Goal: Information Seeking & Learning: Compare options

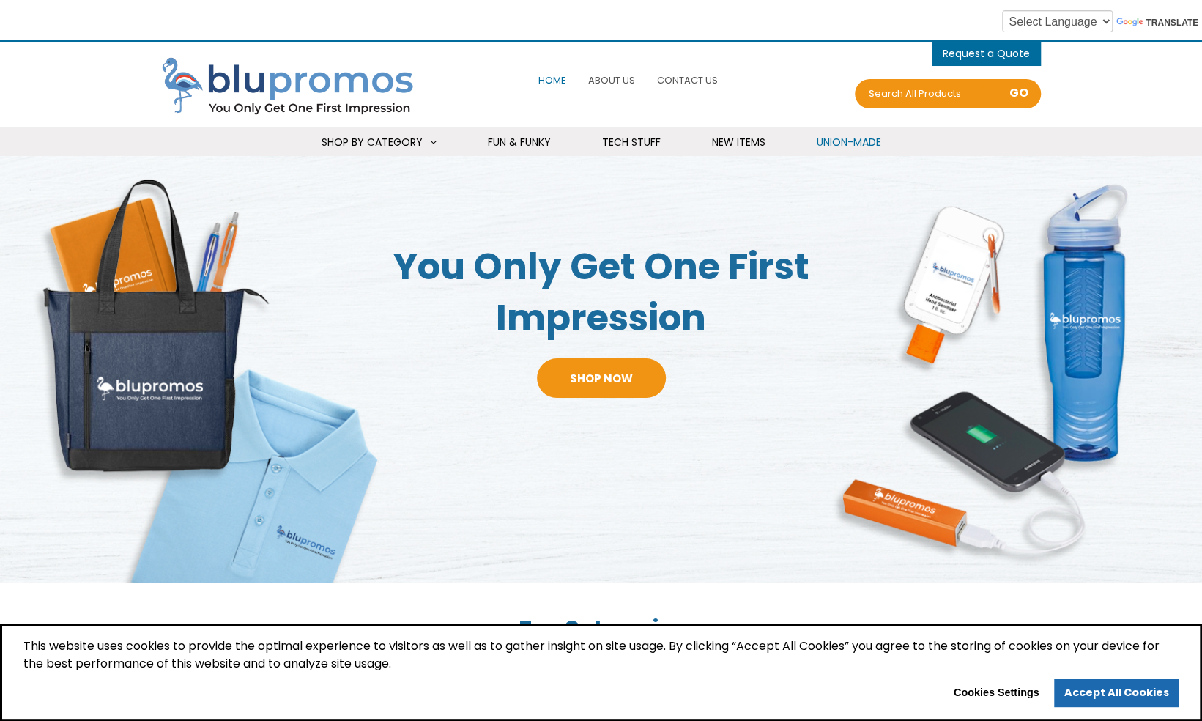
click at [818, 149] on link "Union-Made" at bounding box center [849, 143] width 101 height 32
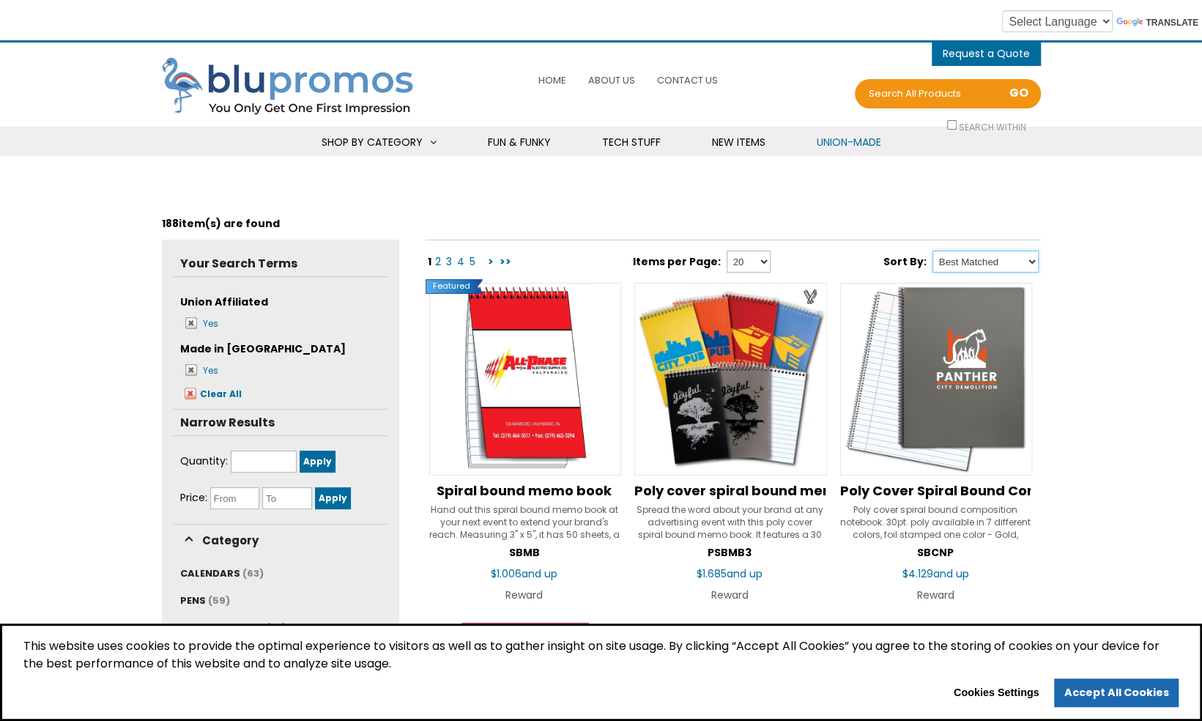
click at [975, 262] on select "Best Matched Price: Low to High Price: High to Low New Product" at bounding box center [986, 262] width 106 height 22
click at [933, 251] on select "Best Matched Price: Low to High Price: High to Low New Product" at bounding box center [986, 262] width 106 height 22
click at [1001, 260] on select "Best Matched Price: Low to High Price: High to Low New Product" at bounding box center [986, 262] width 106 height 22
select select "PRNW"
click at [933, 251] on select "Best Matched Price: Low to High Price: High to Low New Product" at bounding box center [986, 262] width 106 height 22
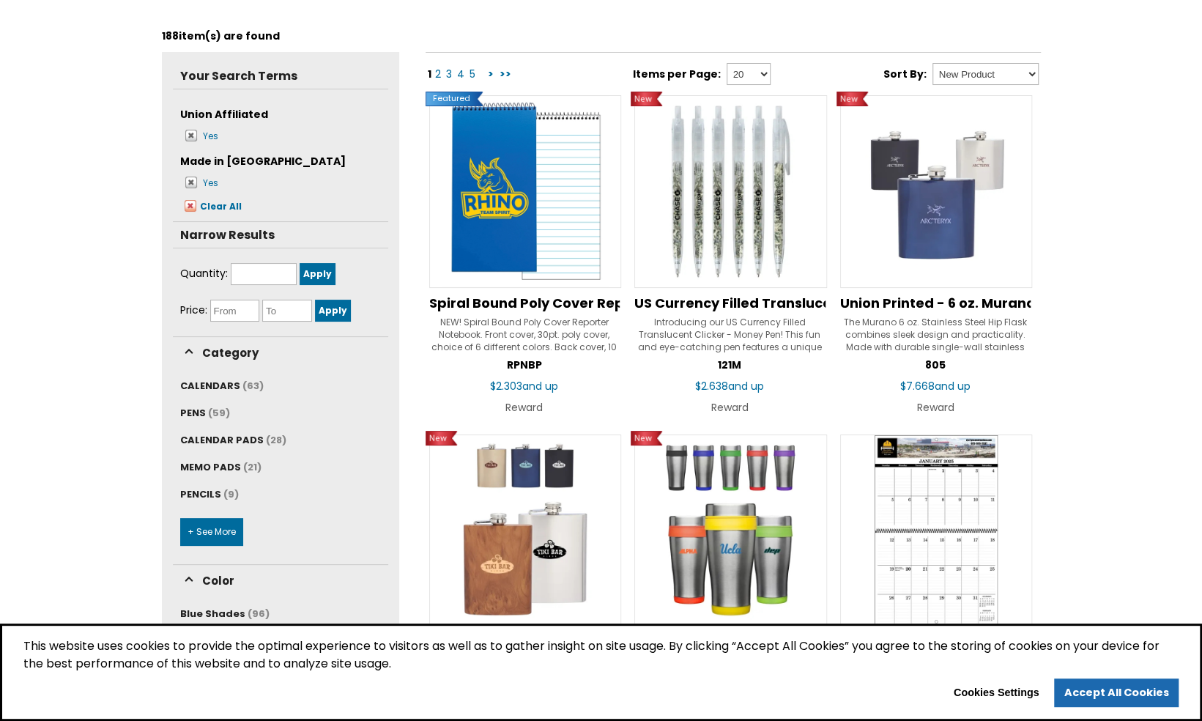
scroll to position [16, 0]
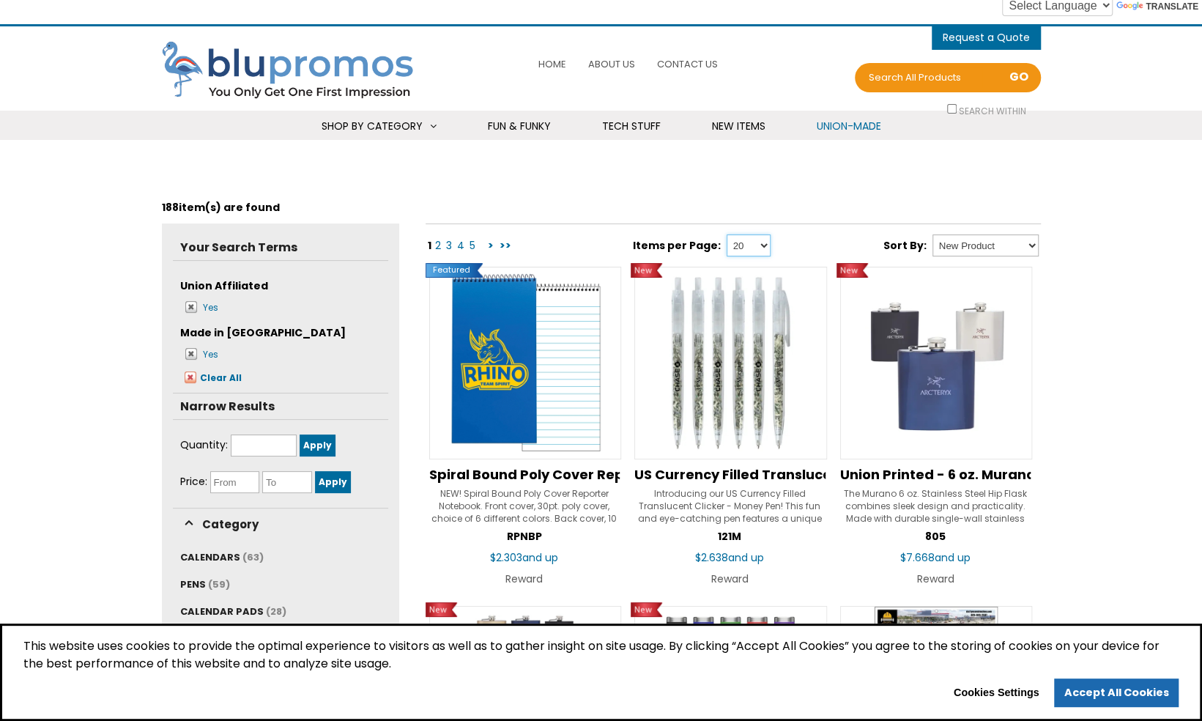
click at [740, 249] on select "20 40 80" at bounding box center [749, 245] width 44 height 22
select select "80"
click at [727, 234] on select "20 40 80" at bounding box center [749, 245] width 44 height 22
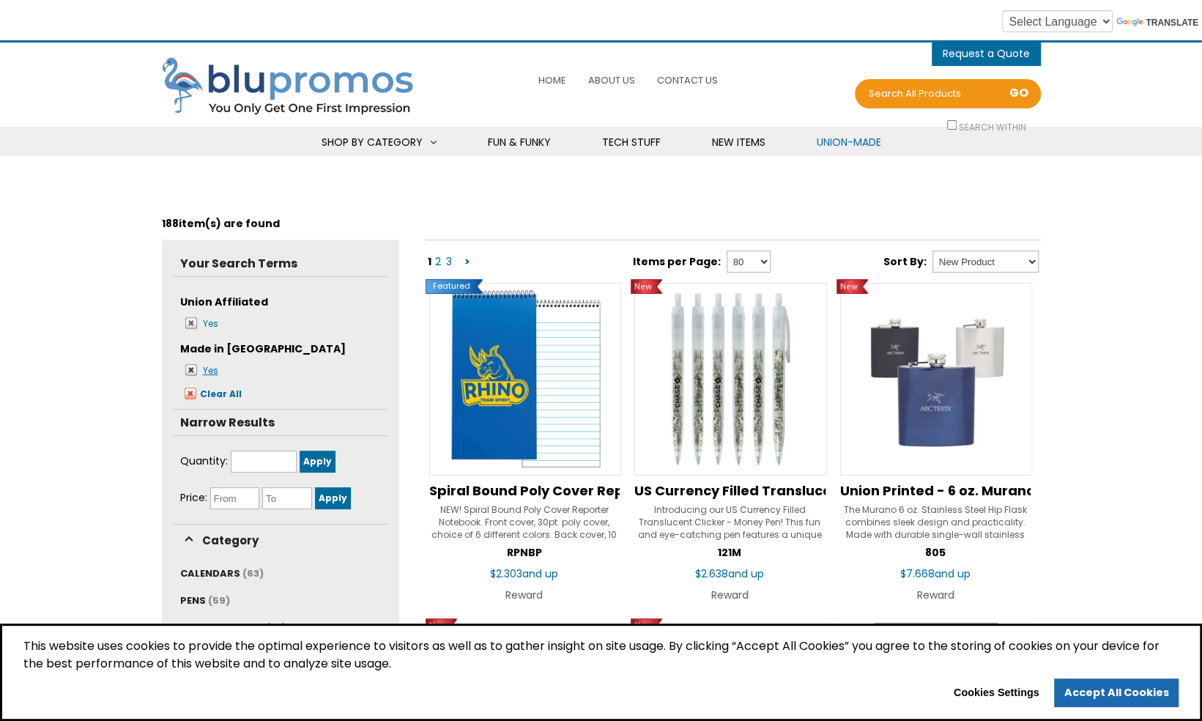
click at [190, 371] on span at bounding box center [191, 370] width 12 height 12
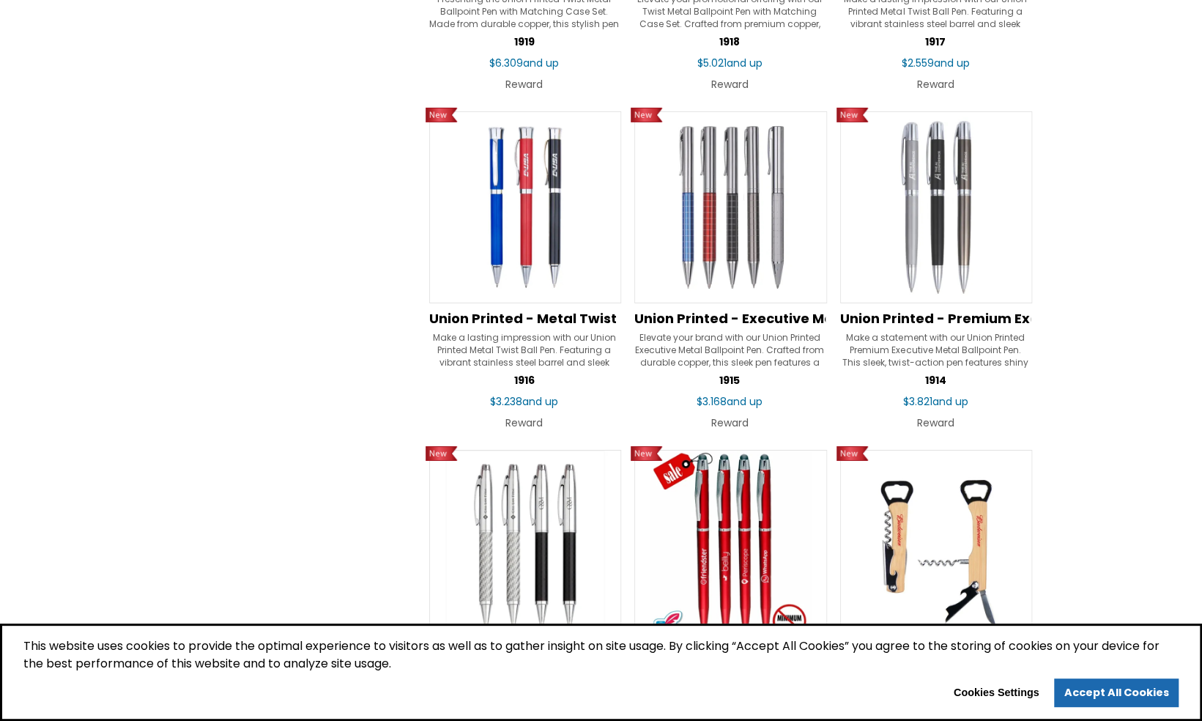
scroll to position [3444, 0]
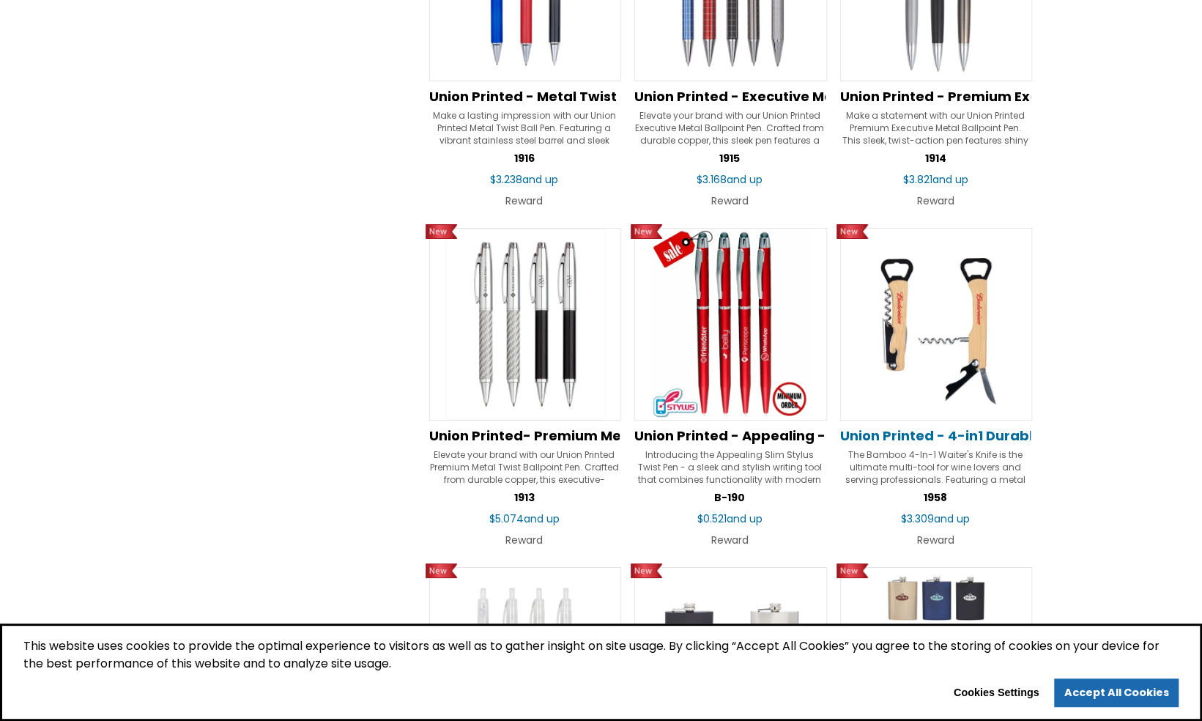
click at [955, 435] on span "Union Printed - 4-in1 Durable Wood Wine Beer Opener w/ Knife" at bounding box center [1057, 435] width 434 height 18
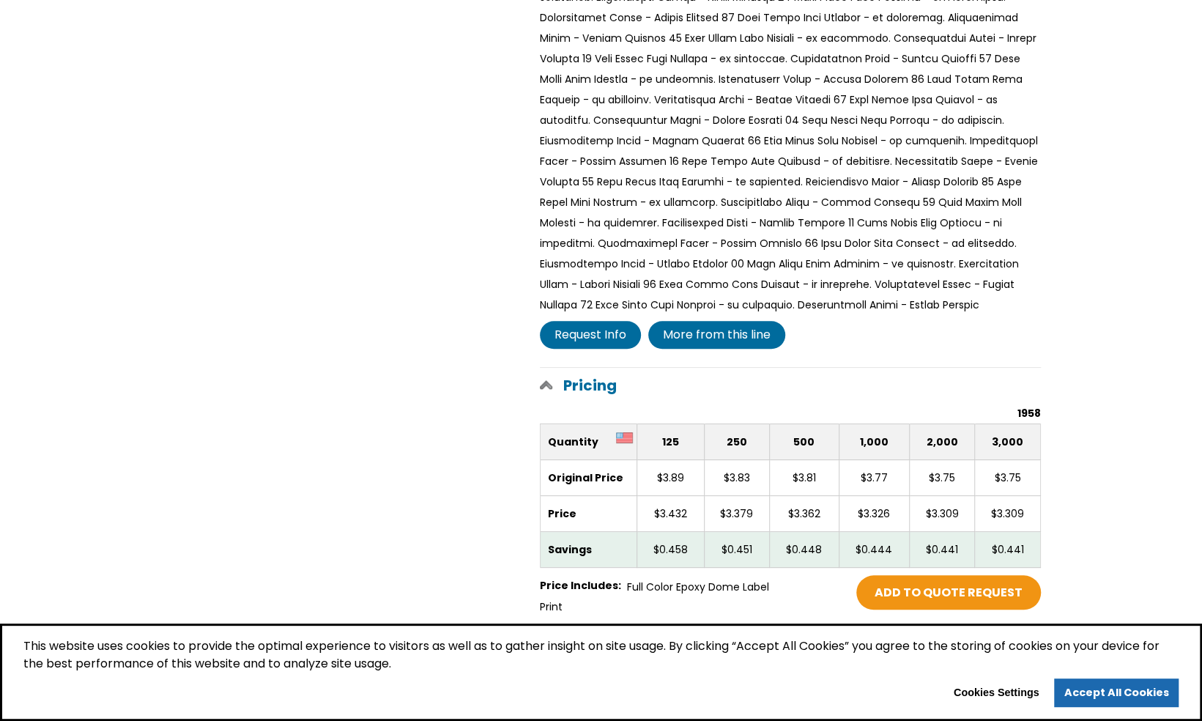
scroll to position [73, 0]
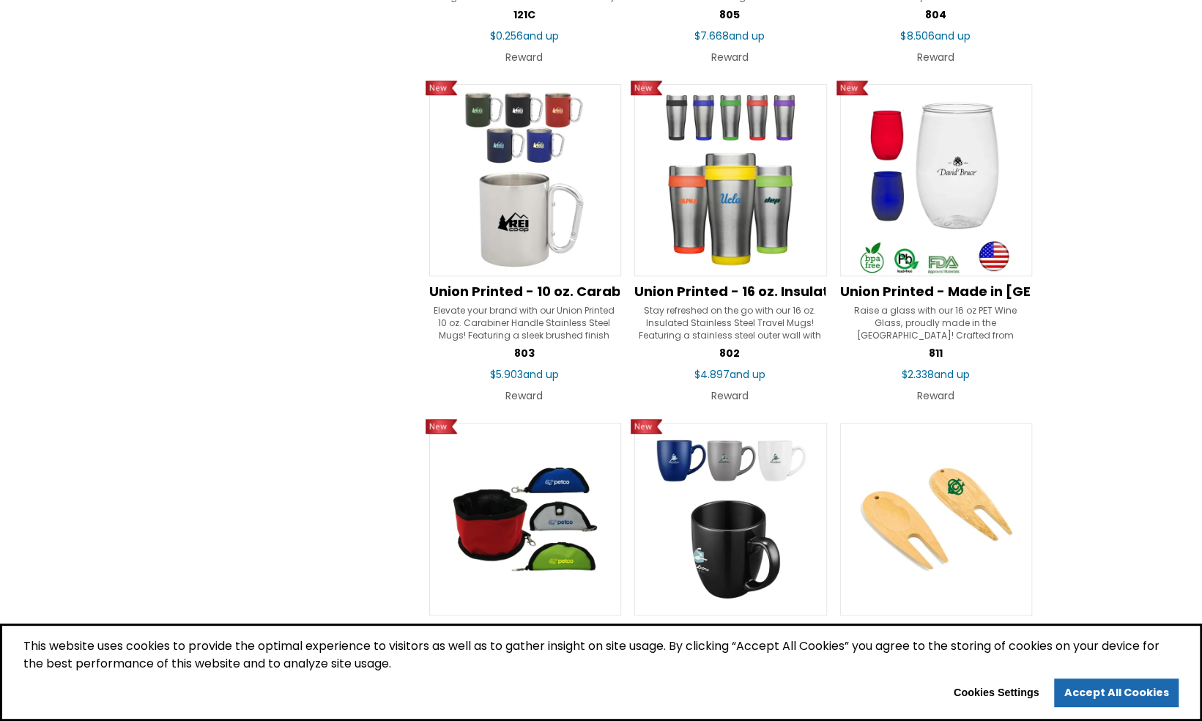
scroll to position [4030, 0]
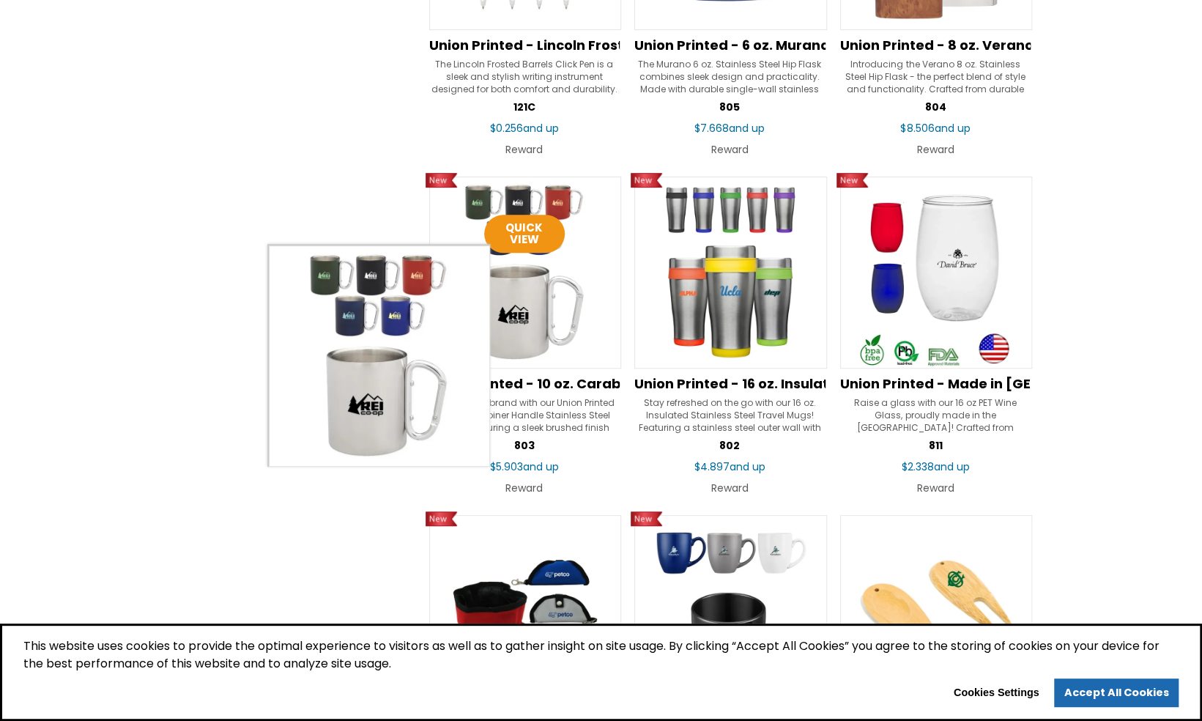
click at [518, 298] on img at bounding box center [525, 273] width 193 height 193
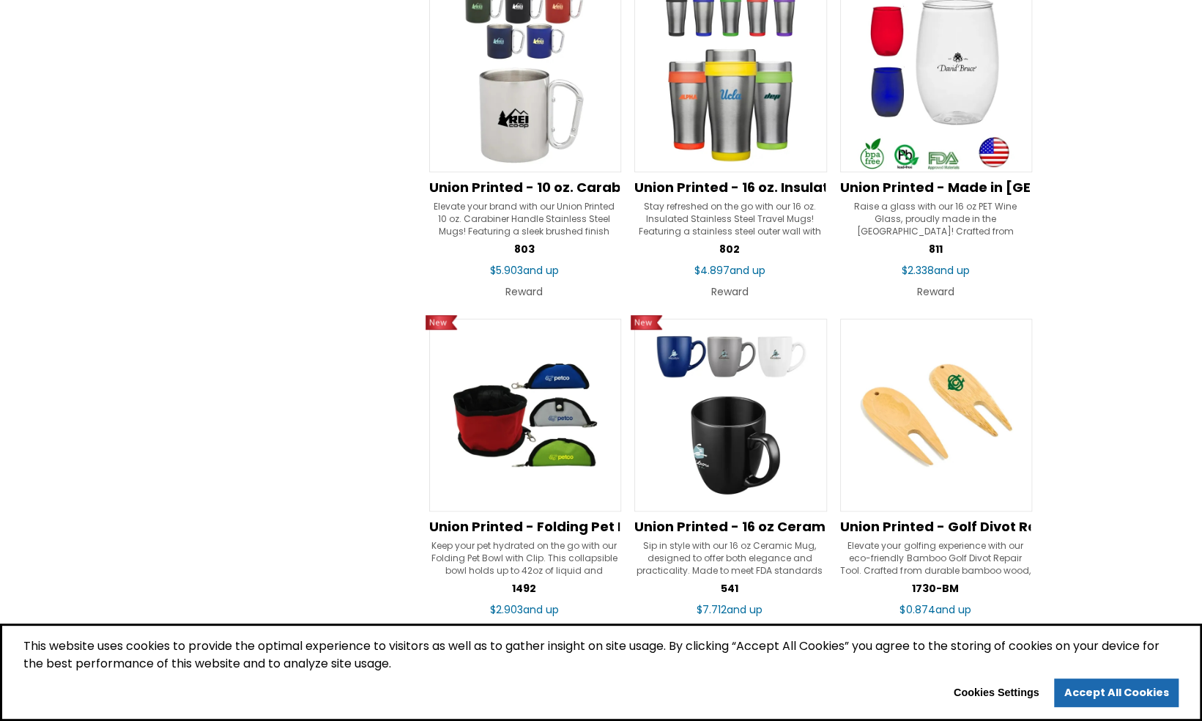
scroll to position [4250, 0]
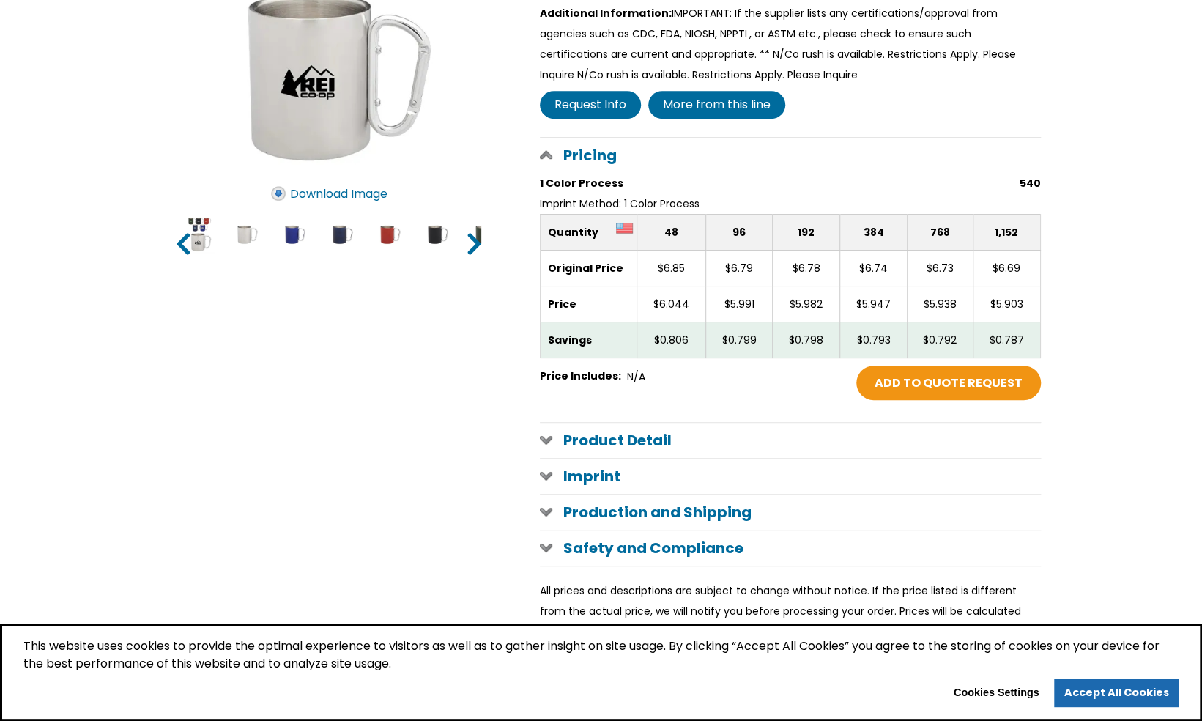
scroll to position [440, 0]
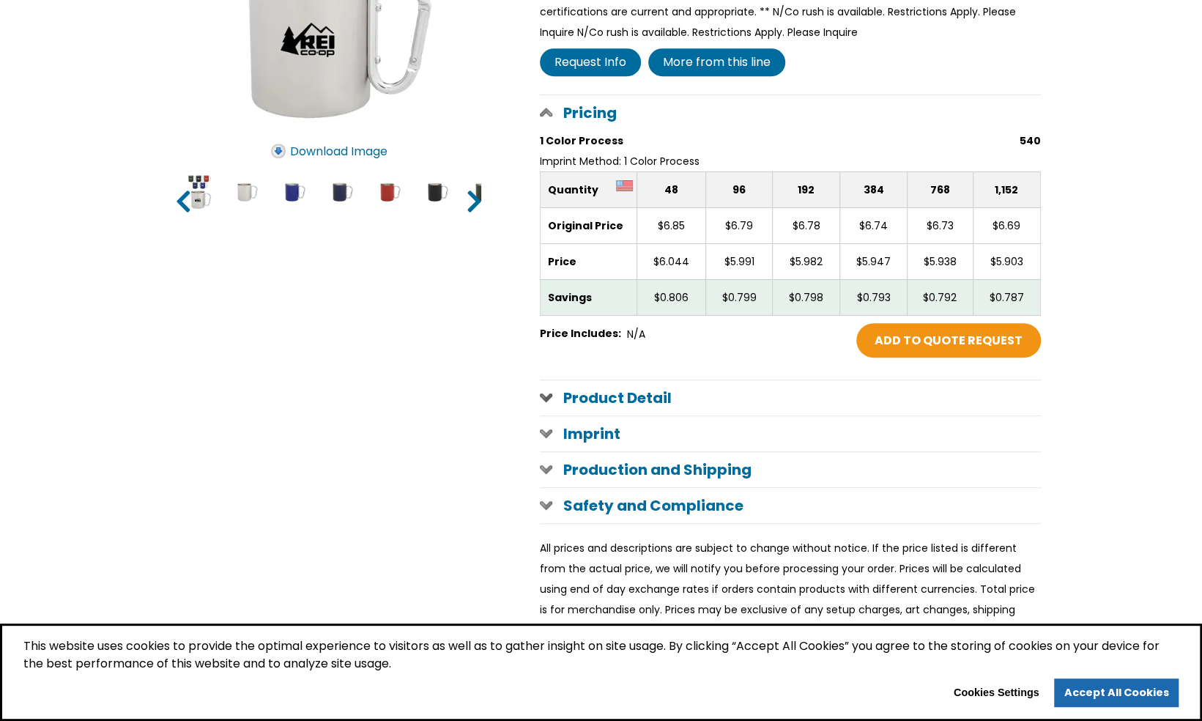
click at [541, 404] on h1 "Product Detail" at bounding box center [790, 397] width 501 height 35
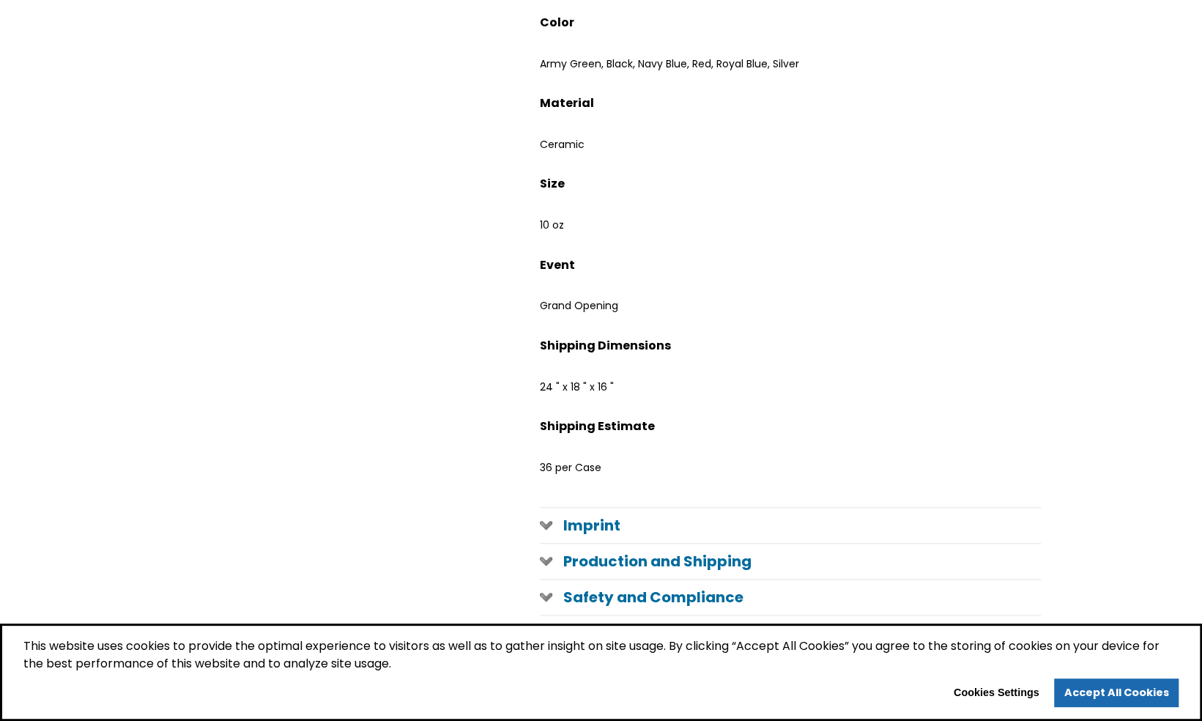
scroll to position [1026, 0]
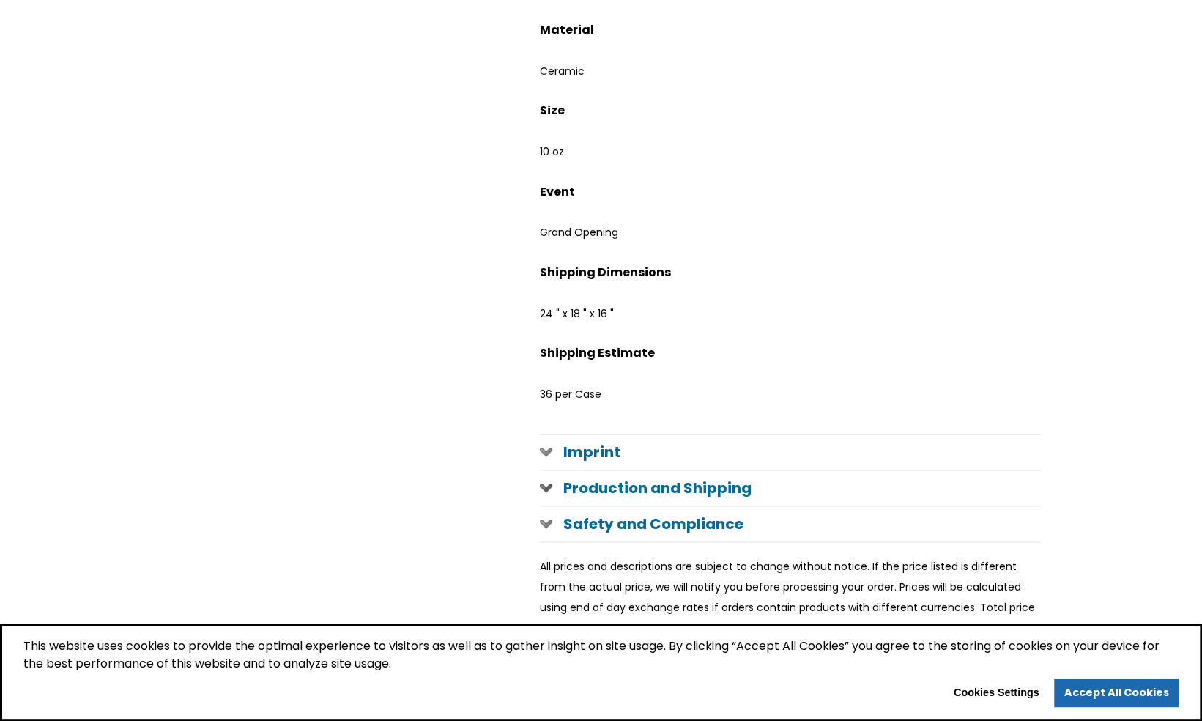
click at [547, 481] on span at bounding box center [546, 487] width 12 height 12
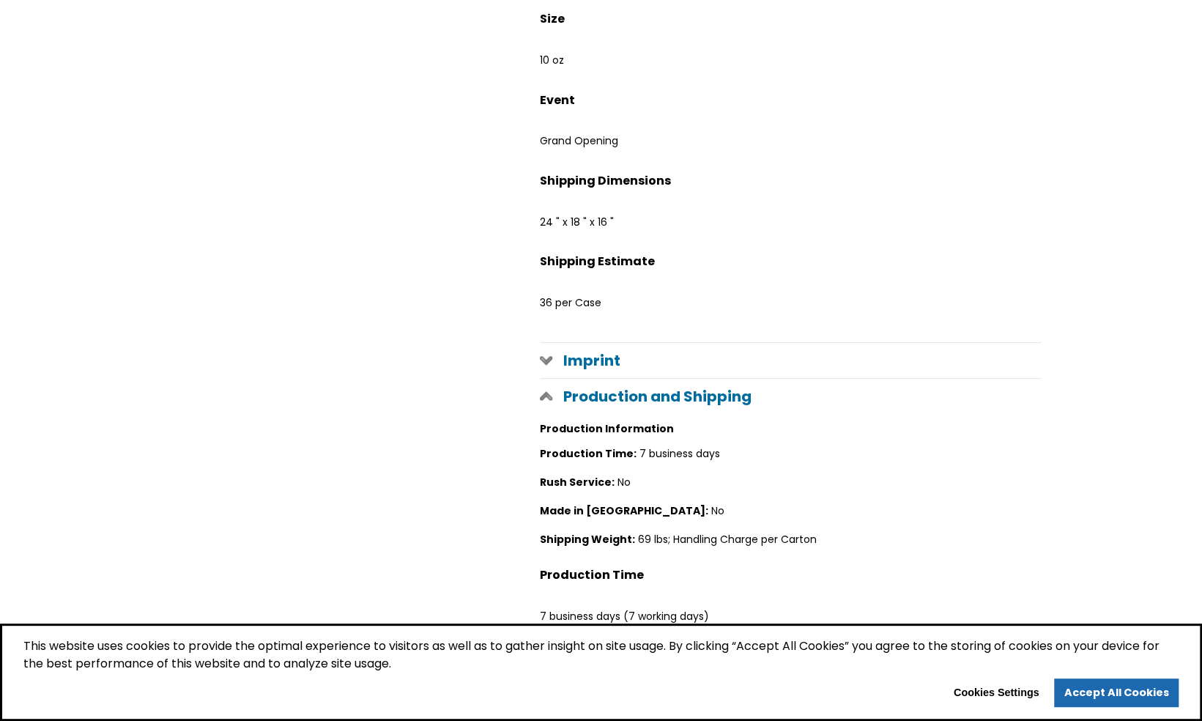
scroll to position [1246, 0]
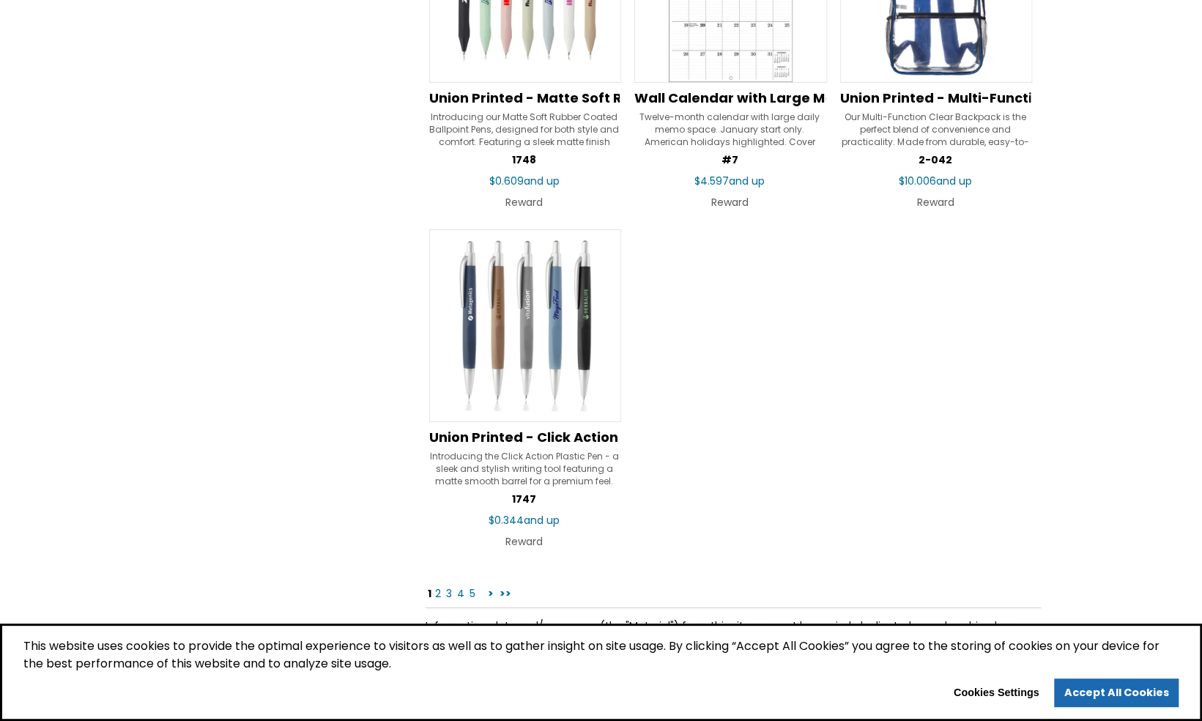
scroll to position [9085, 0]
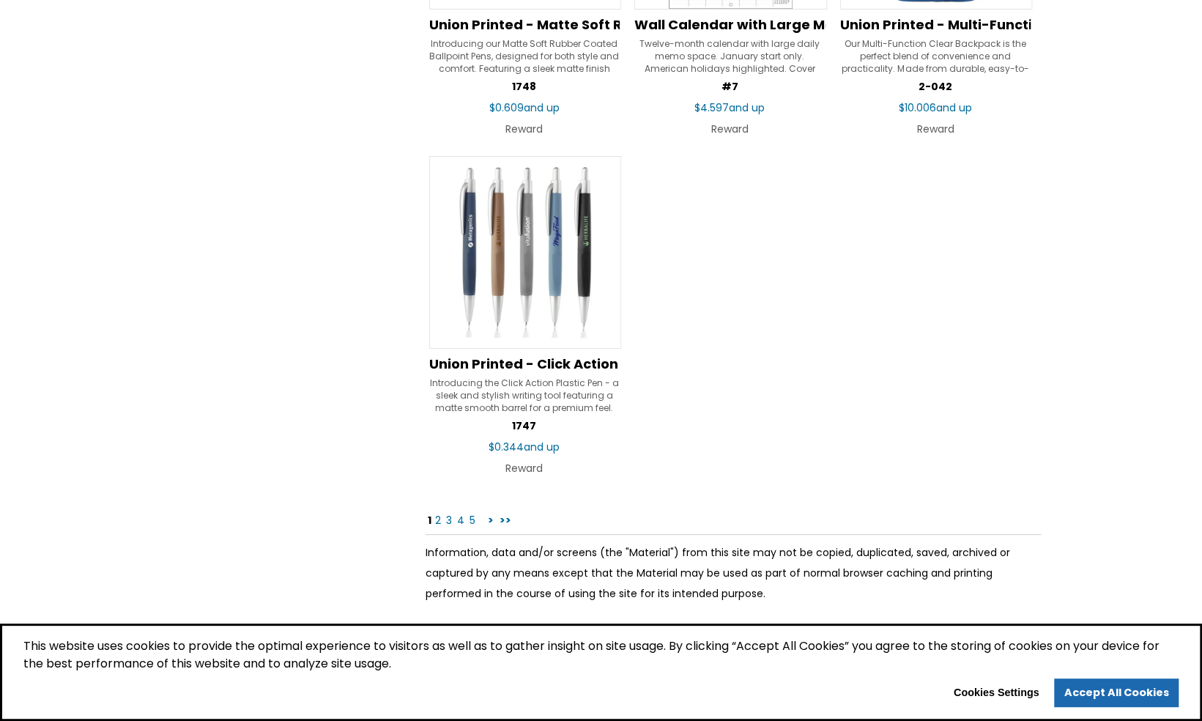
click at [437, 513] on link "2" at bounding box center [438, 520] width 9 height 15
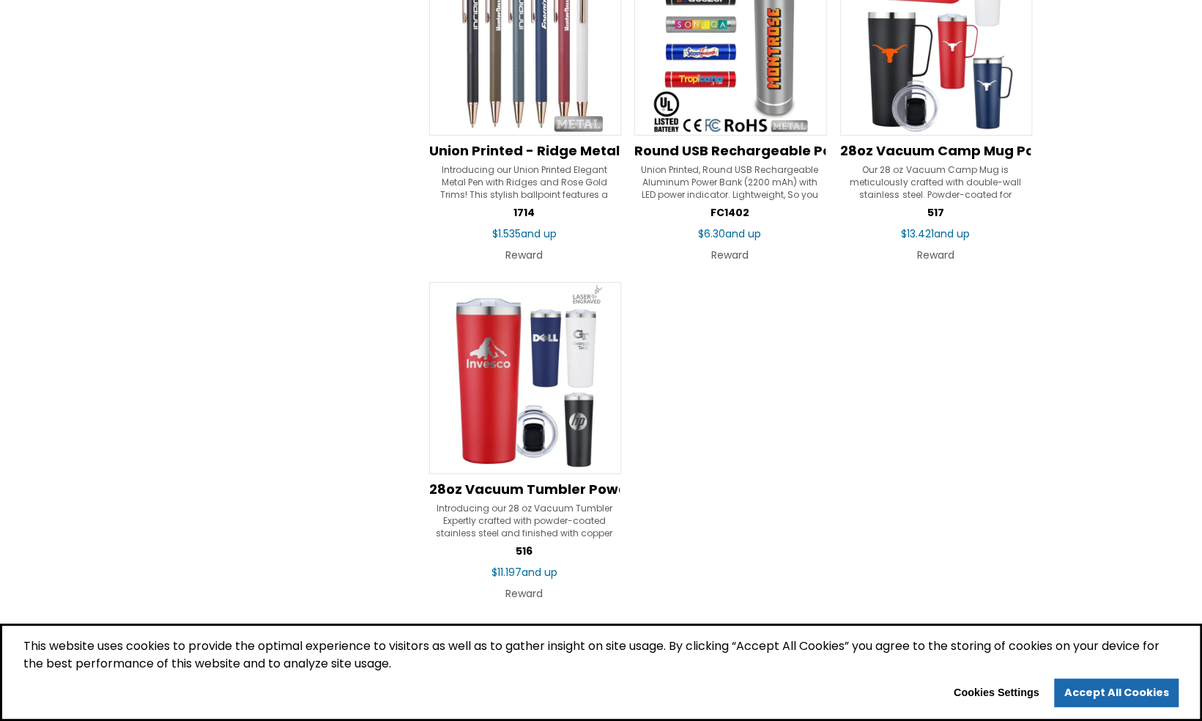
scroll to position [9378, 0]
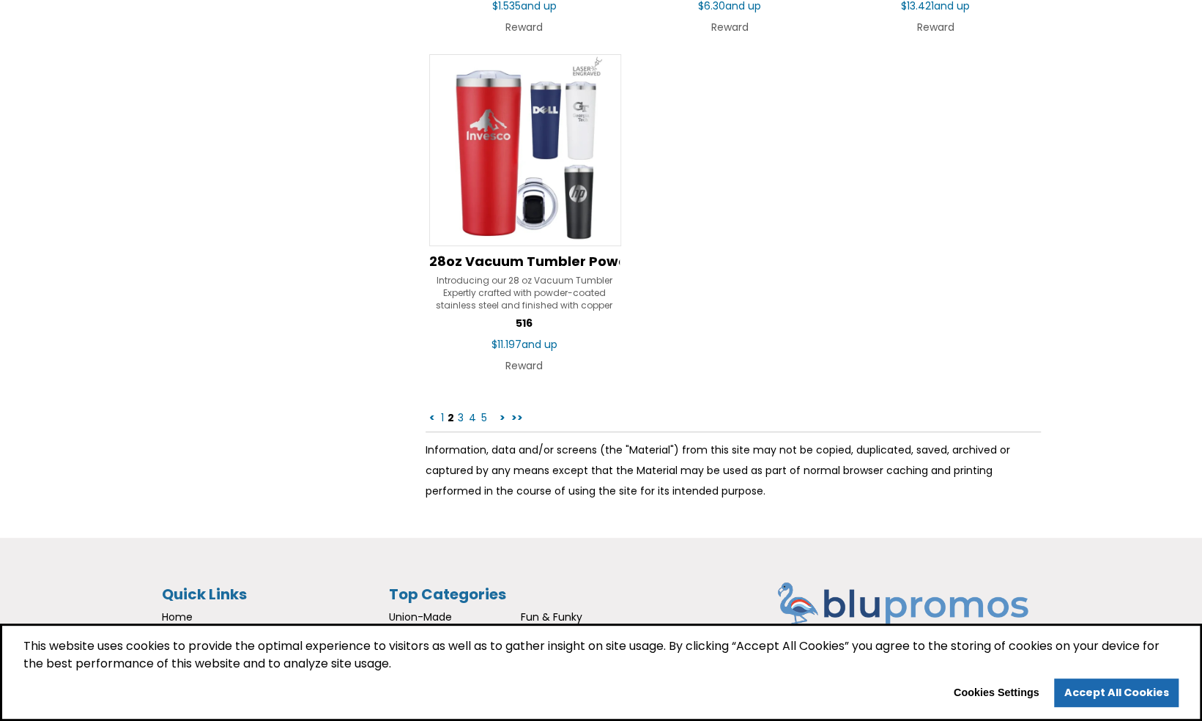
click at [459, 410] on link "3" at bounding box center [460, 417] width 9 height 15
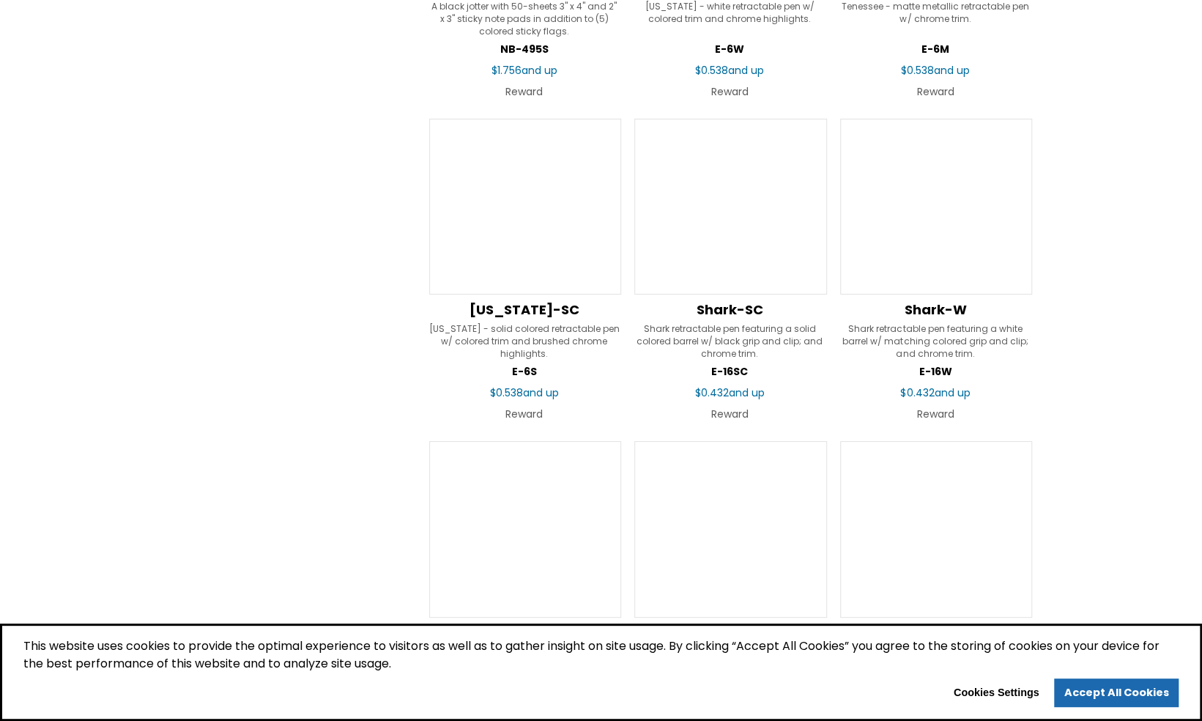
scroll to position [9378, 0]
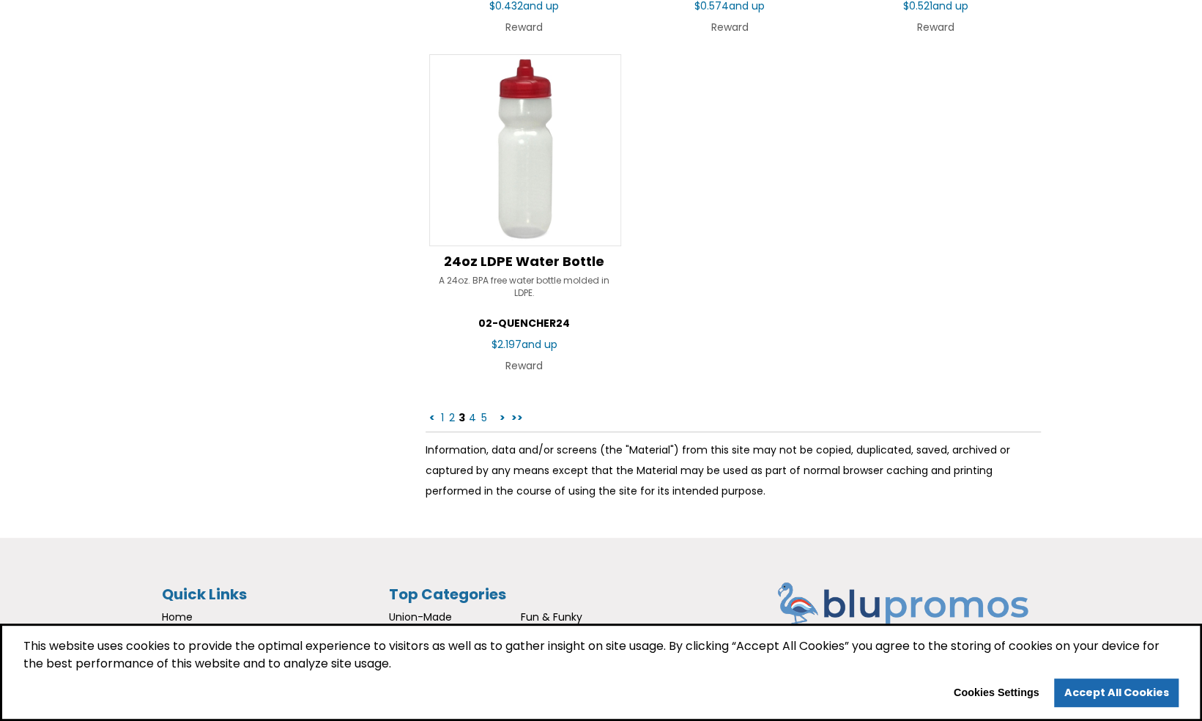
click at [470, 410] on link "4" at bounding box center [472, 417] width 10 height 15
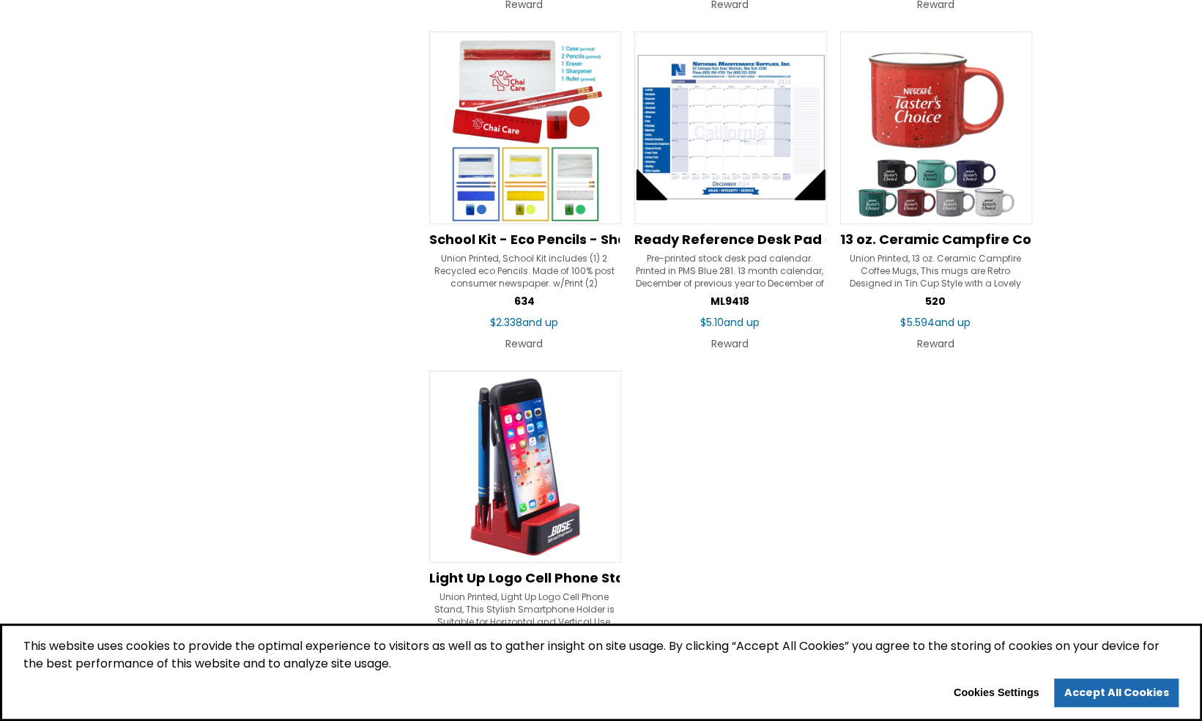
scroll to position [9085, 0]
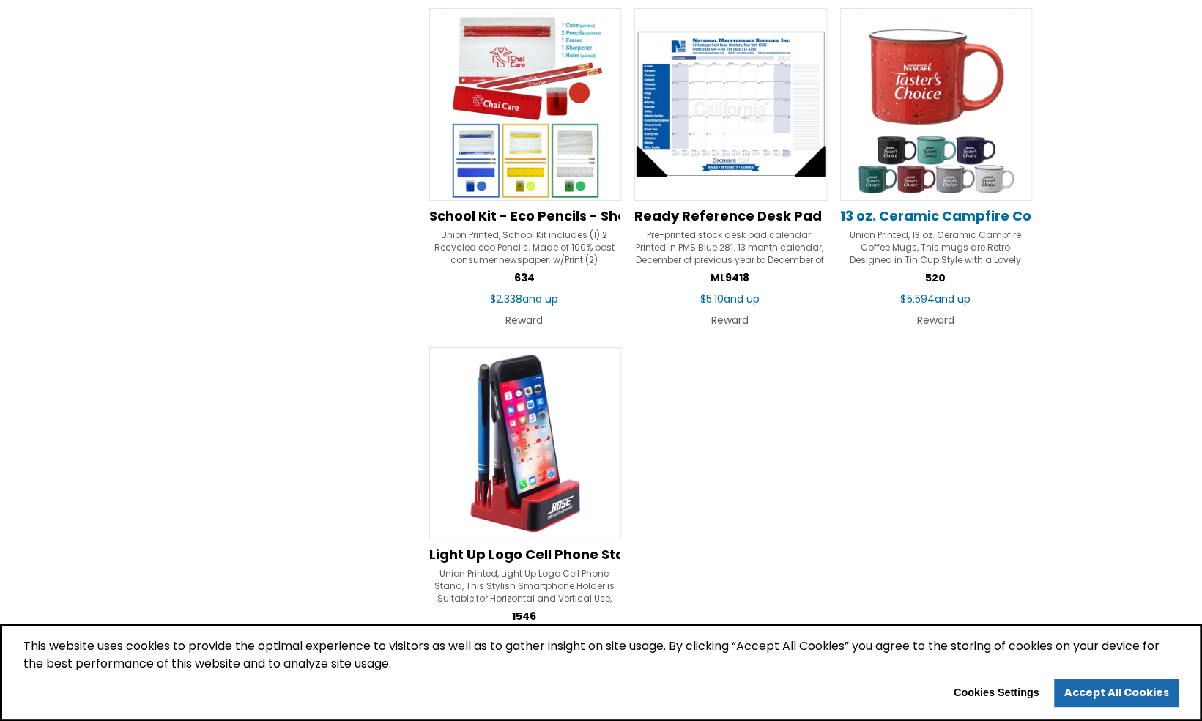
click at [930, 207] on span "13 oz. Ceramic Campfire Coffee Mugs" at bounding box center [970, 216] width 261 height 18
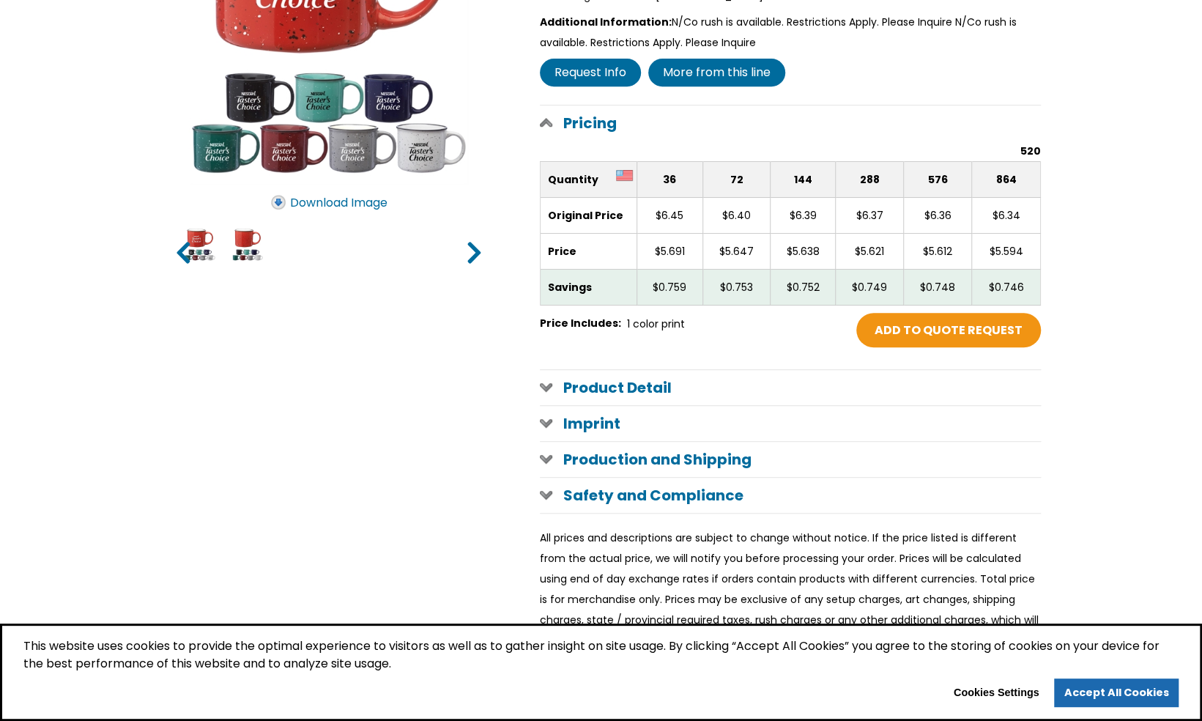
scroll to position [513, 0]
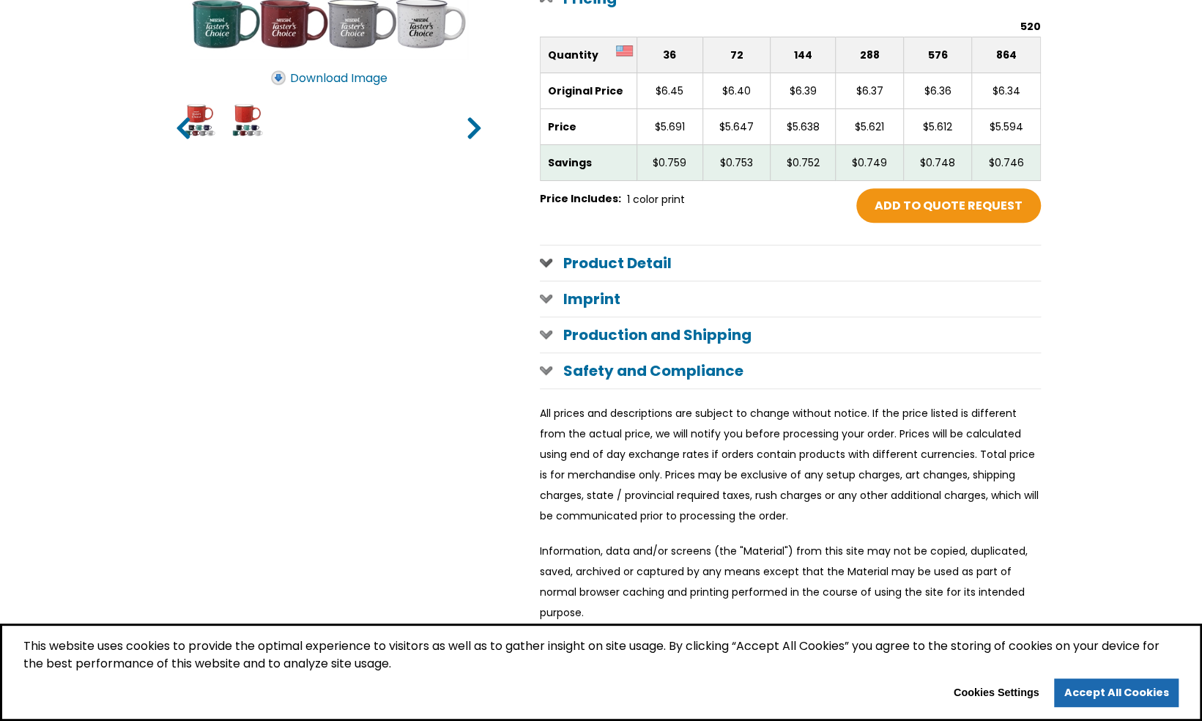
click at [613, 263] on h1 "Product Detail" at bounding box center [790, 262] width 501 height 35
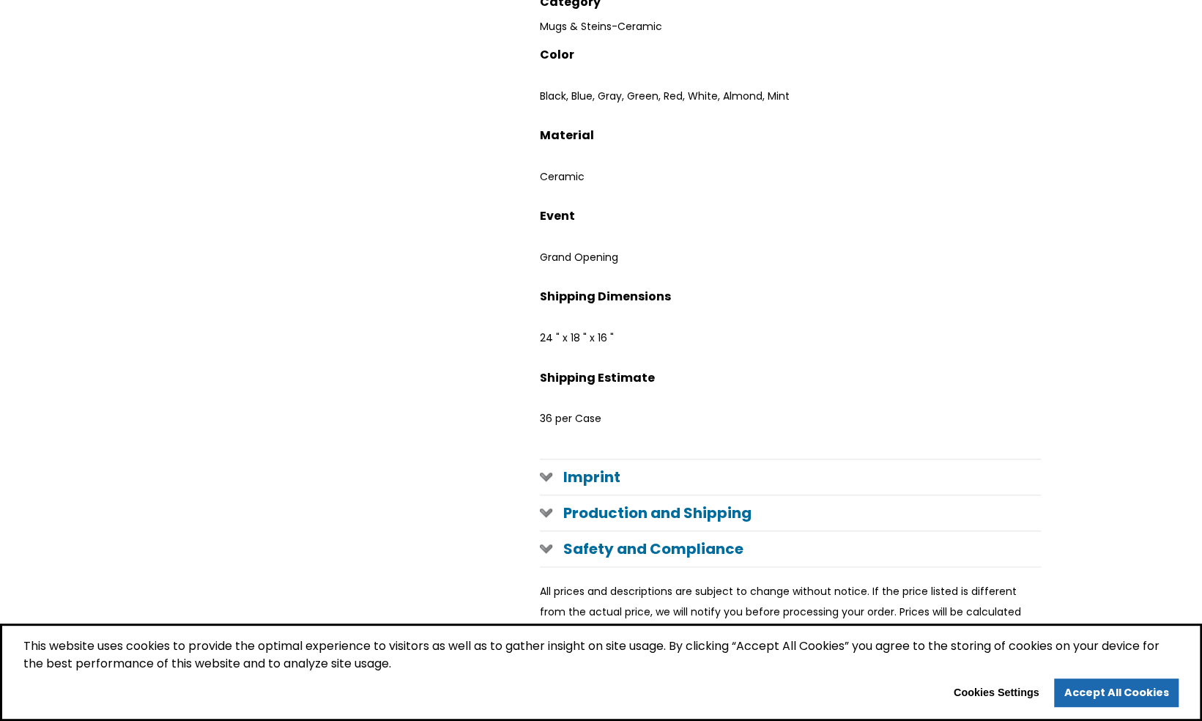
scroll to position [879, 0]
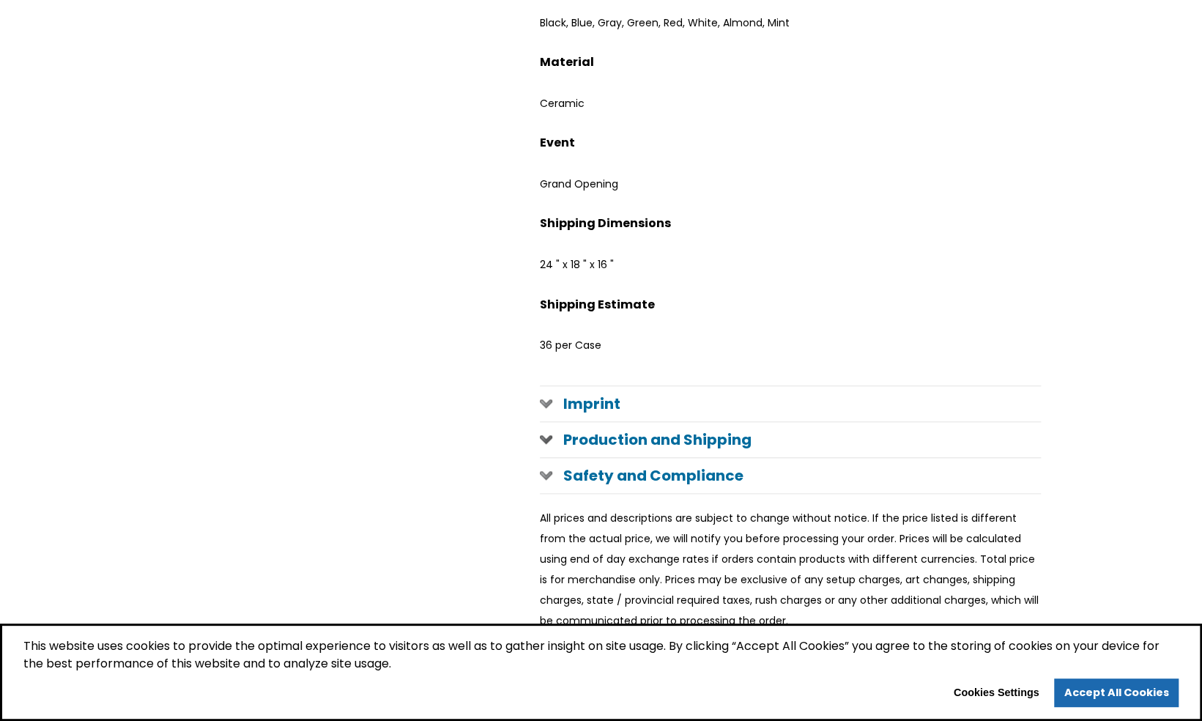
click at [551, 443] on h1 "Production and Shipping" at bounding box center [790, 439] width 501 height 35
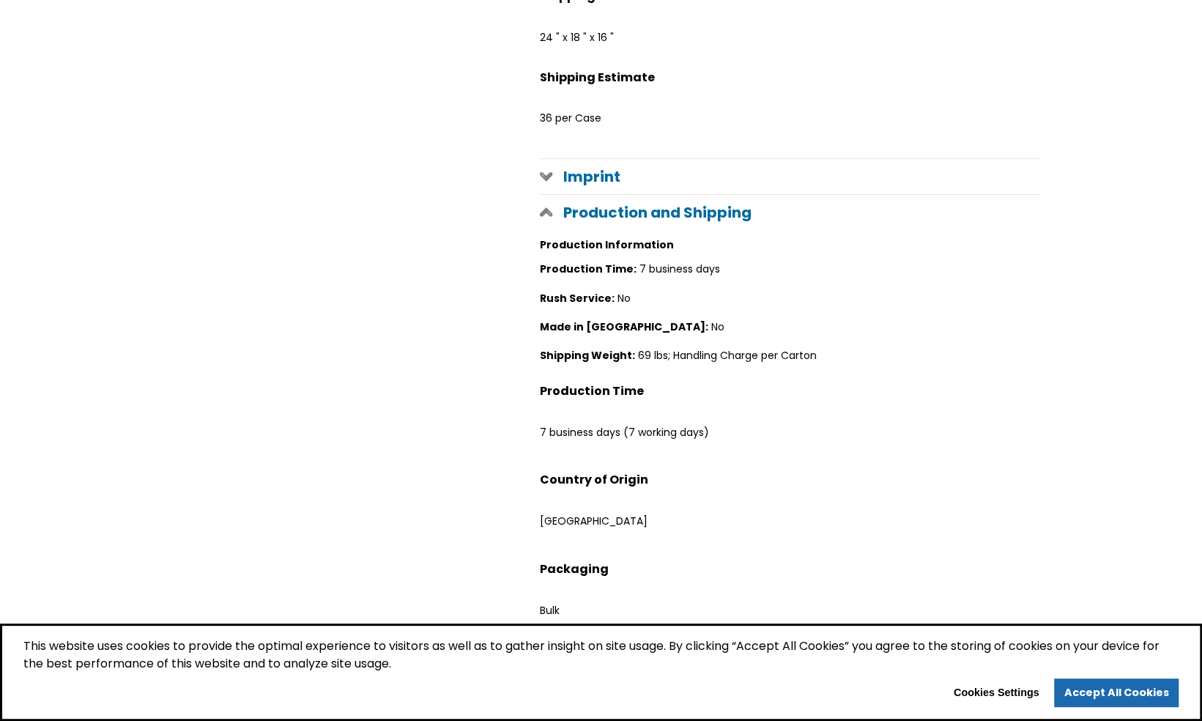
scroll to position [1172, 0]
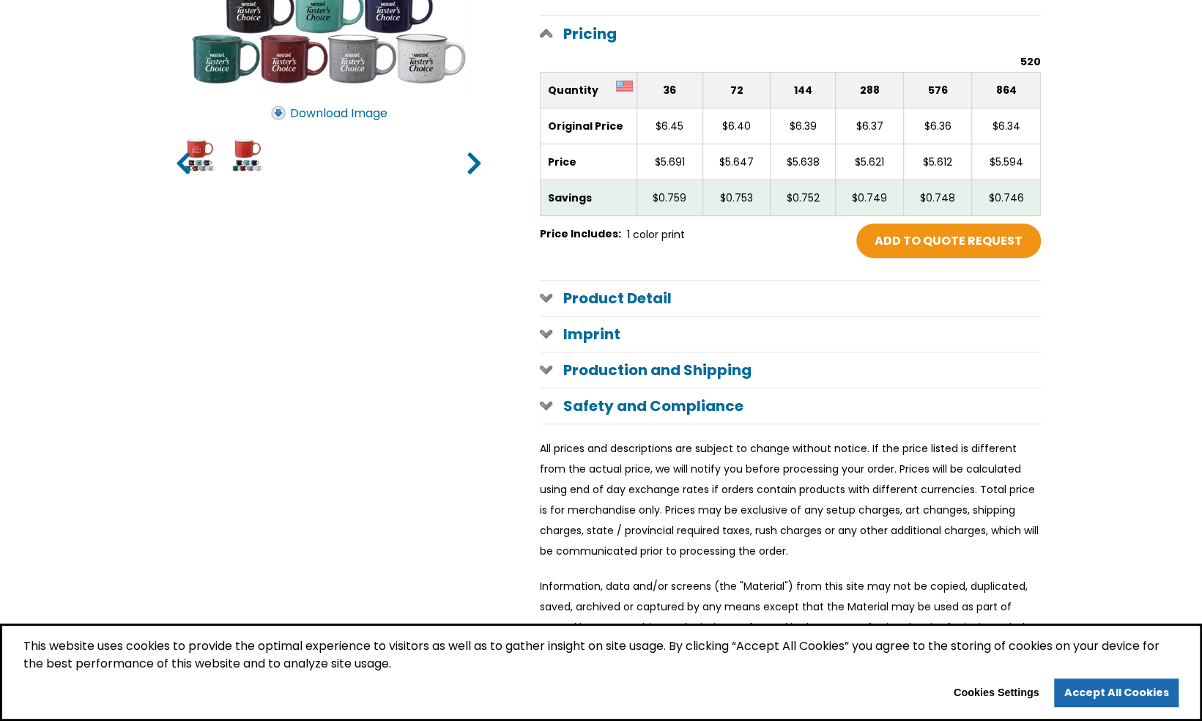
scroll to position [586, 0]
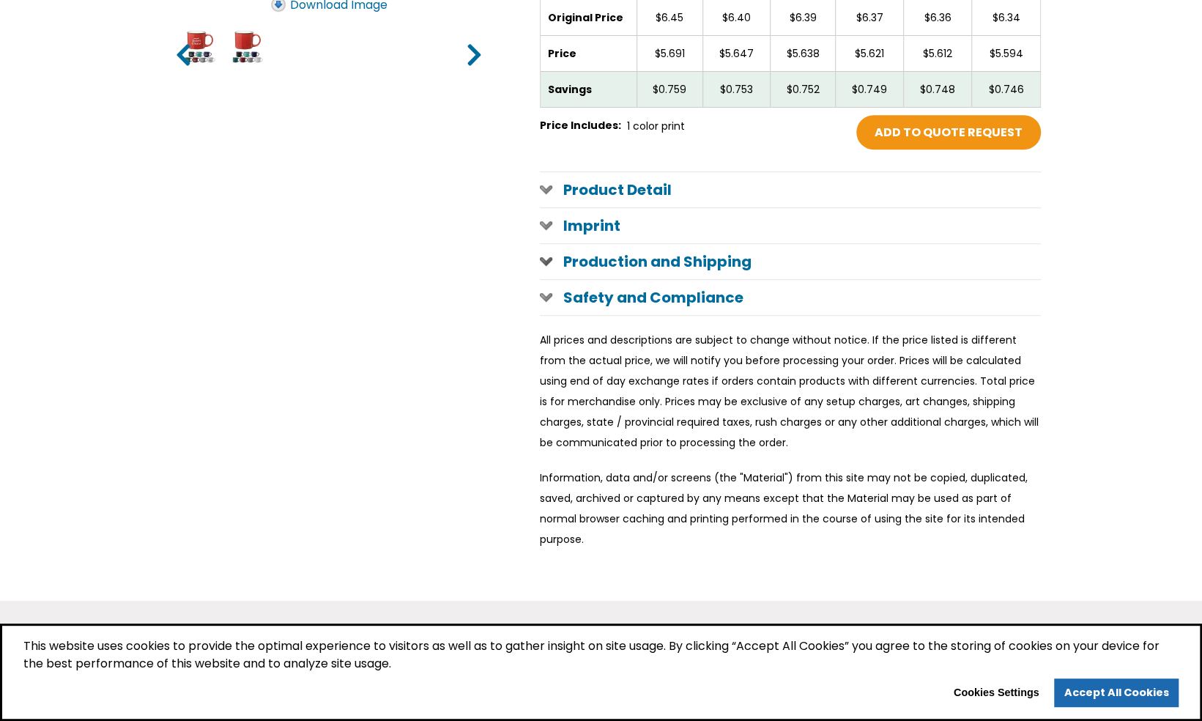
click at [547, 258] on span at bounding box center [546, 261] width 12 height 12
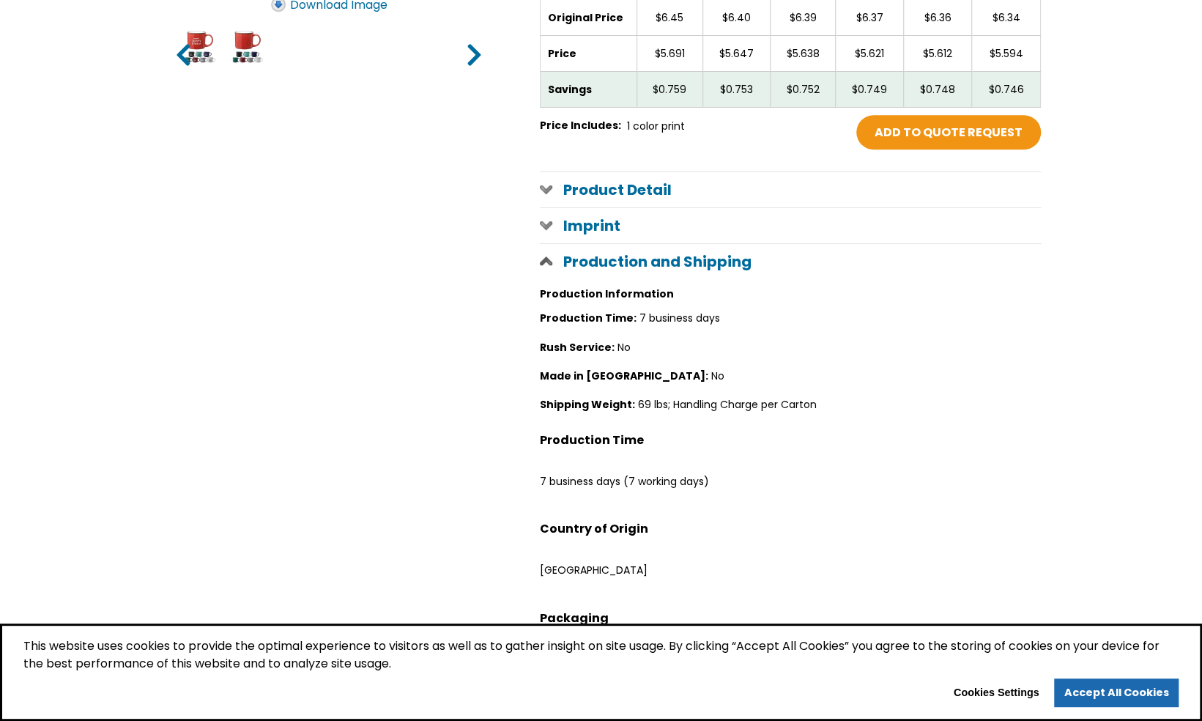
scroll to position [733, 0]
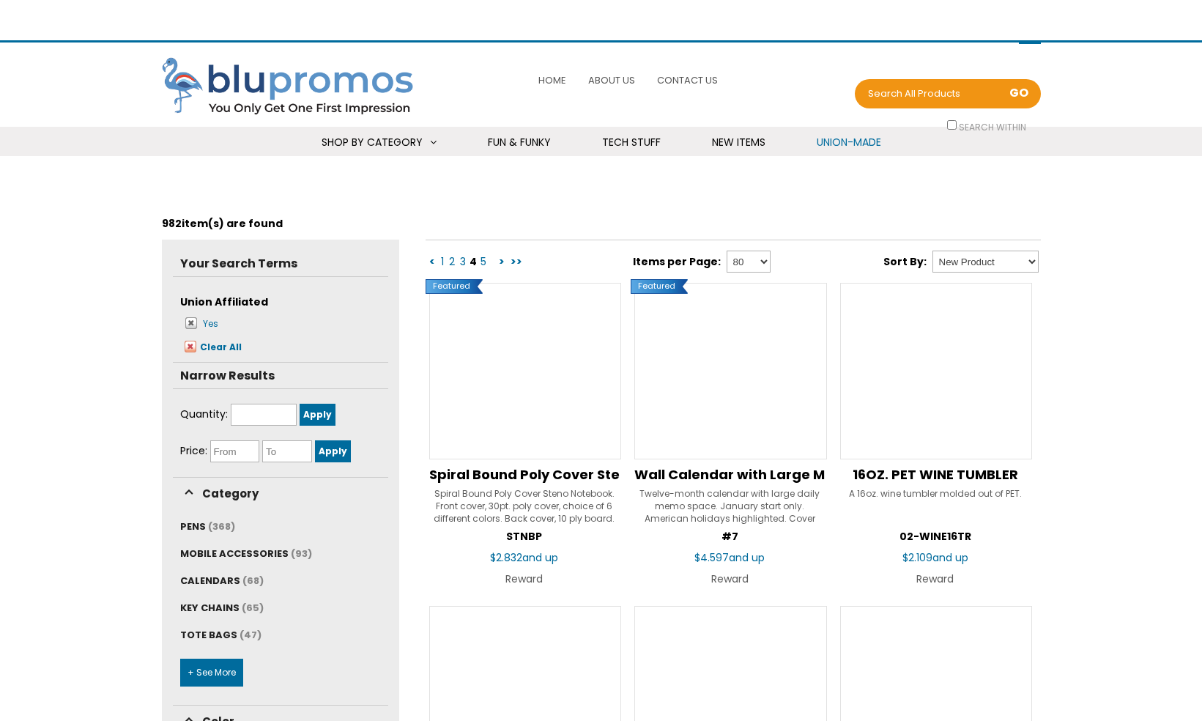
scroll to position [9085, 0]
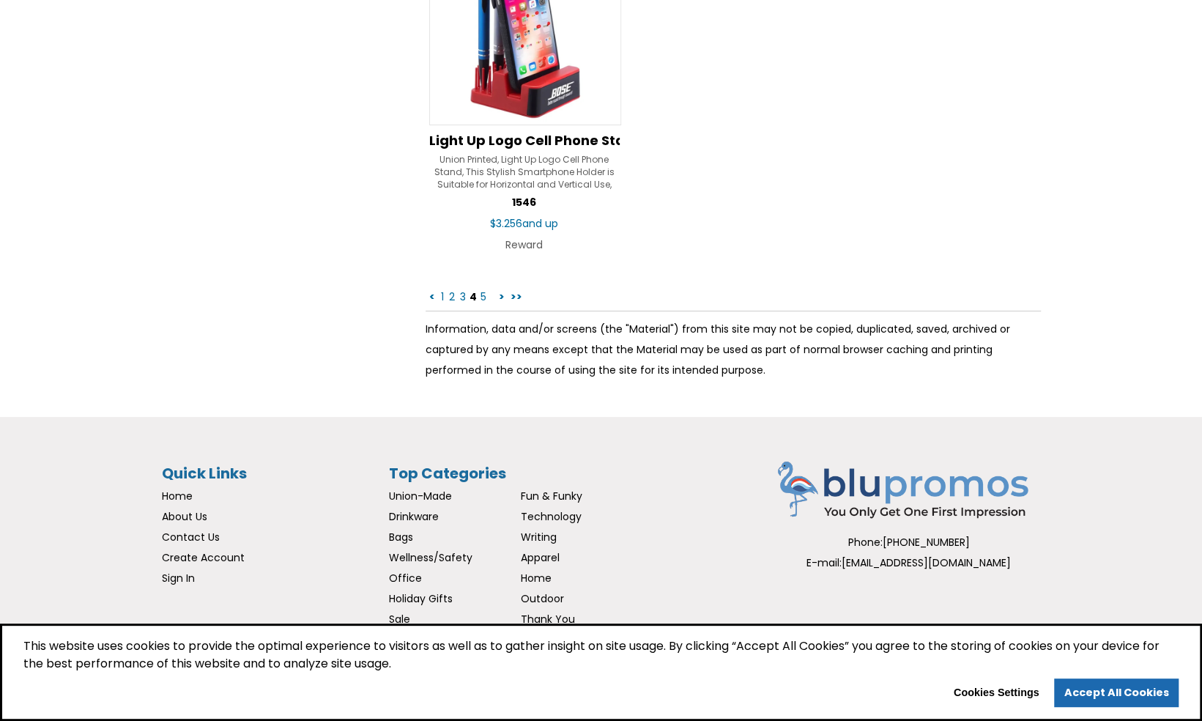
click at [483, 289] on link "5" at bounding box center [483, 296] width 9 height 15
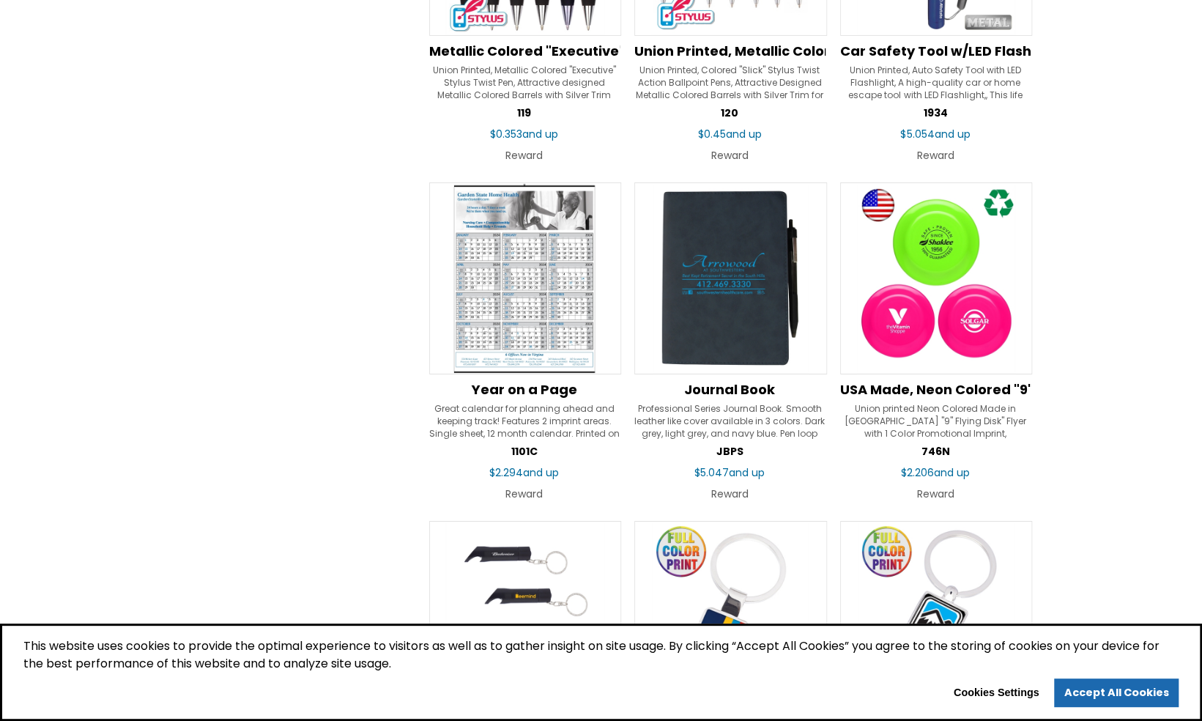
scroll to position [3517, 0]
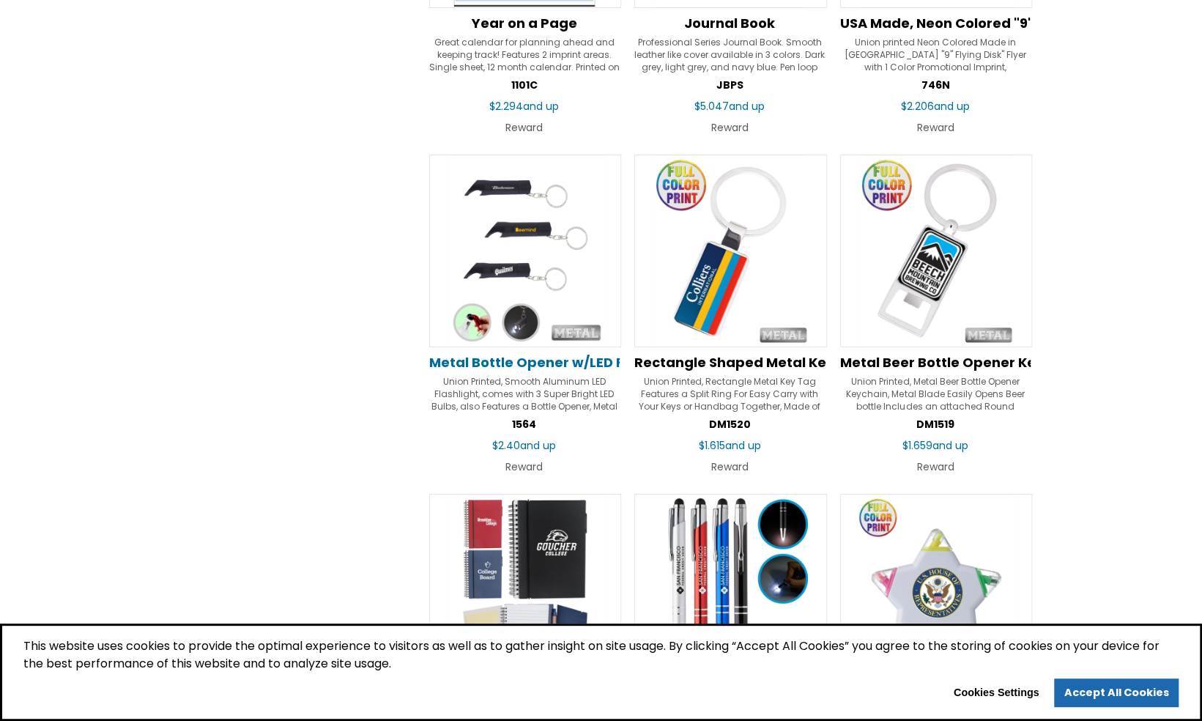
click at [485, 353] on span "Metal Bottle Opener w/LED Flashlight Keychain" at bounding box center [590, 362] width 322 height 18
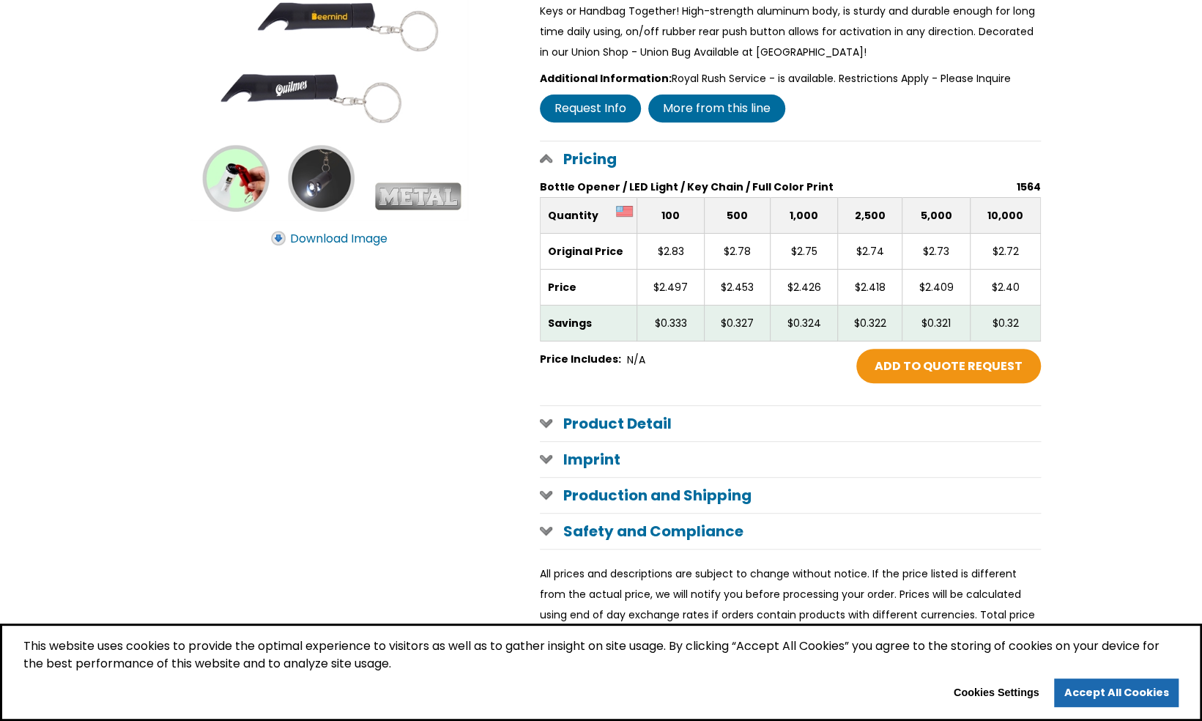
scroll to position [366, 0]
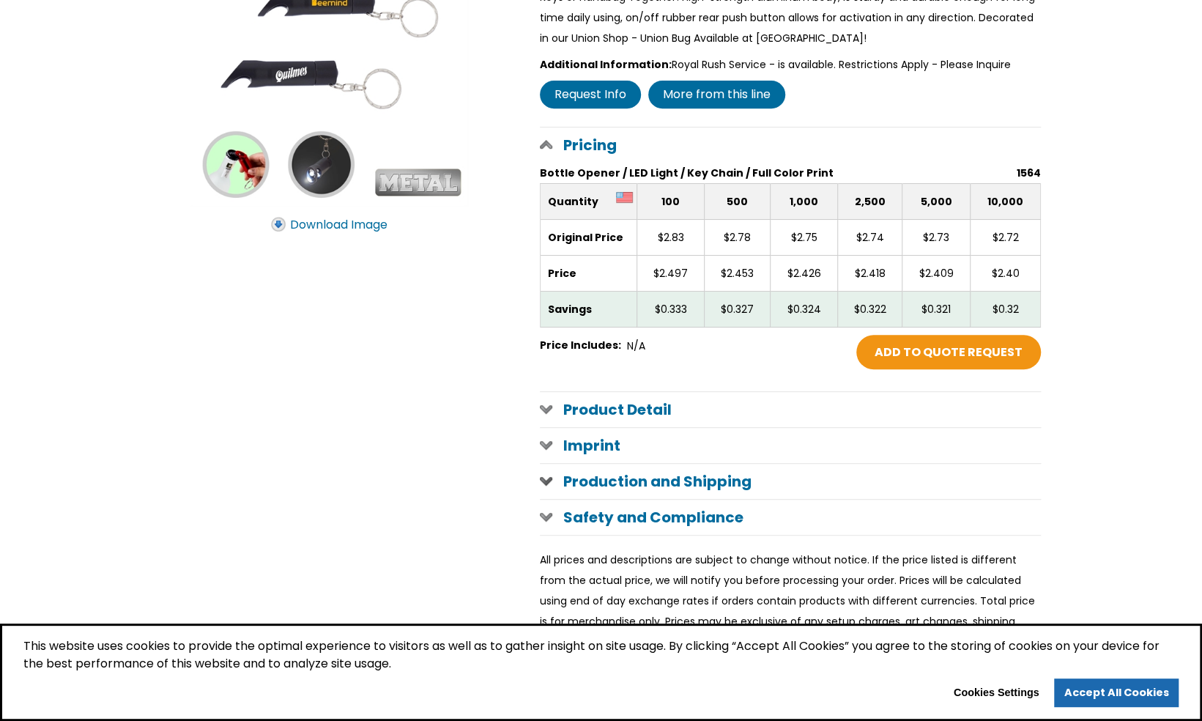
click at [550, 476] on span at bounding box center [546, 481] width 12 height 12
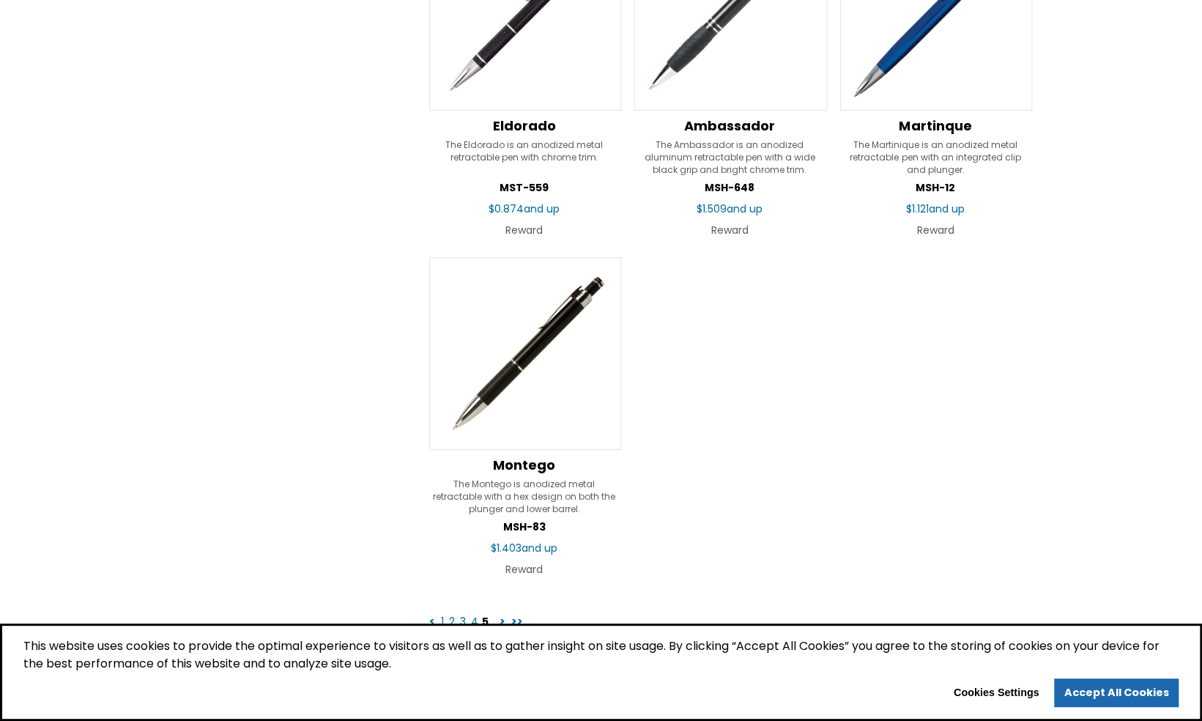
scroll to position [9161, 0]
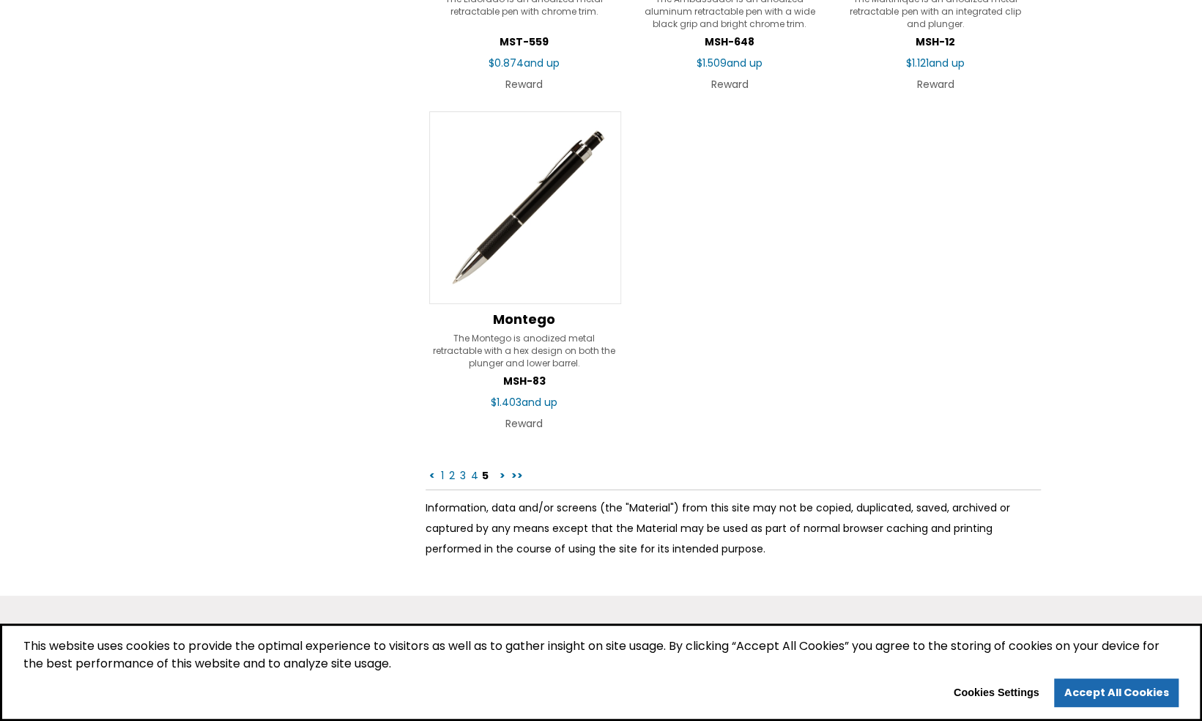
click at [499, 468] on link ">" at bounding box center [502, 475] width 9 height 15
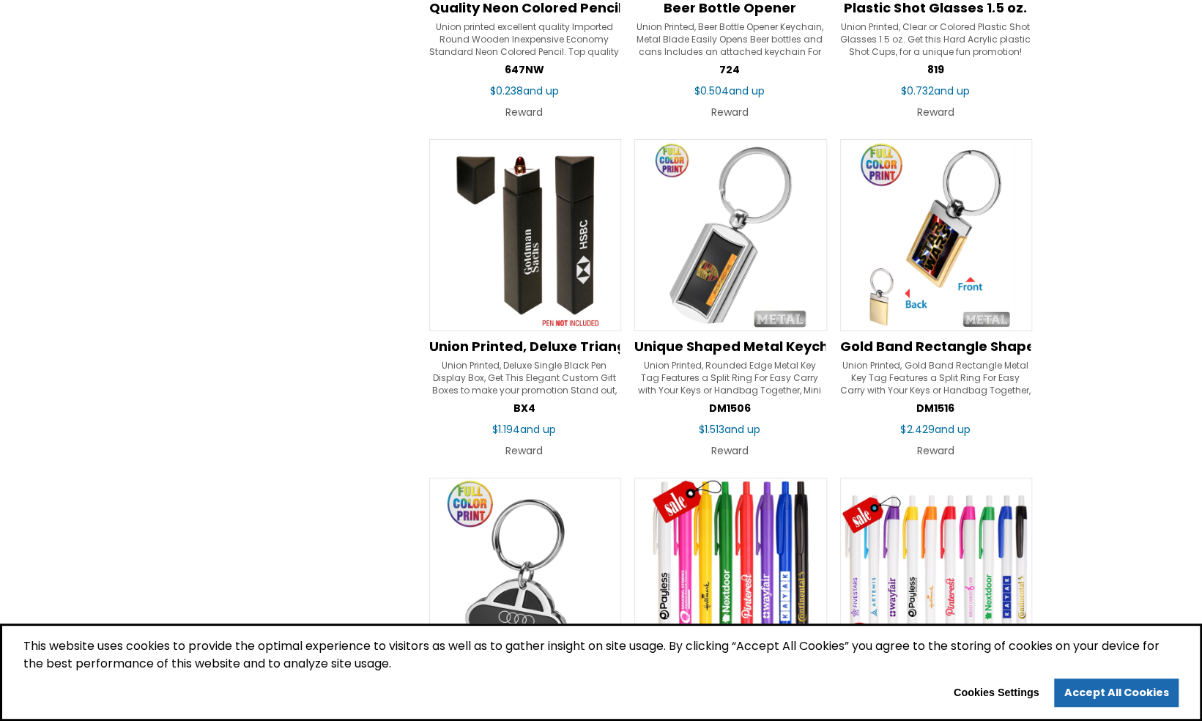
scroll to position [5968, 0]
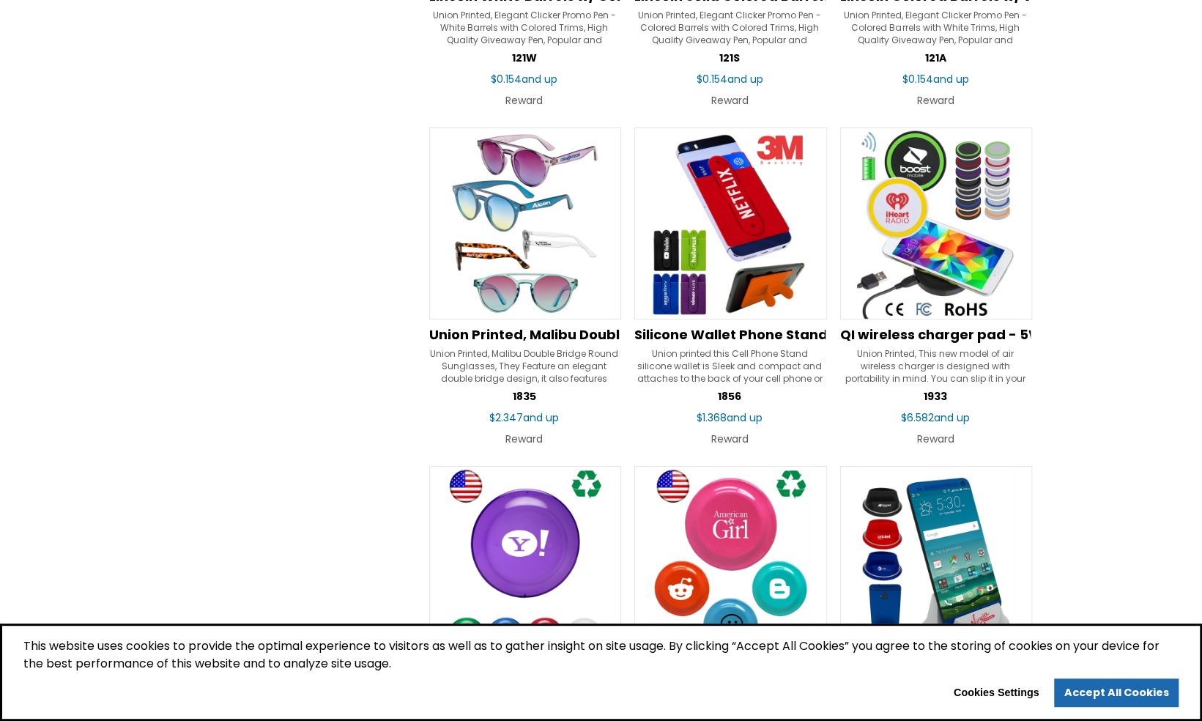
scroll to position [4103, 0]
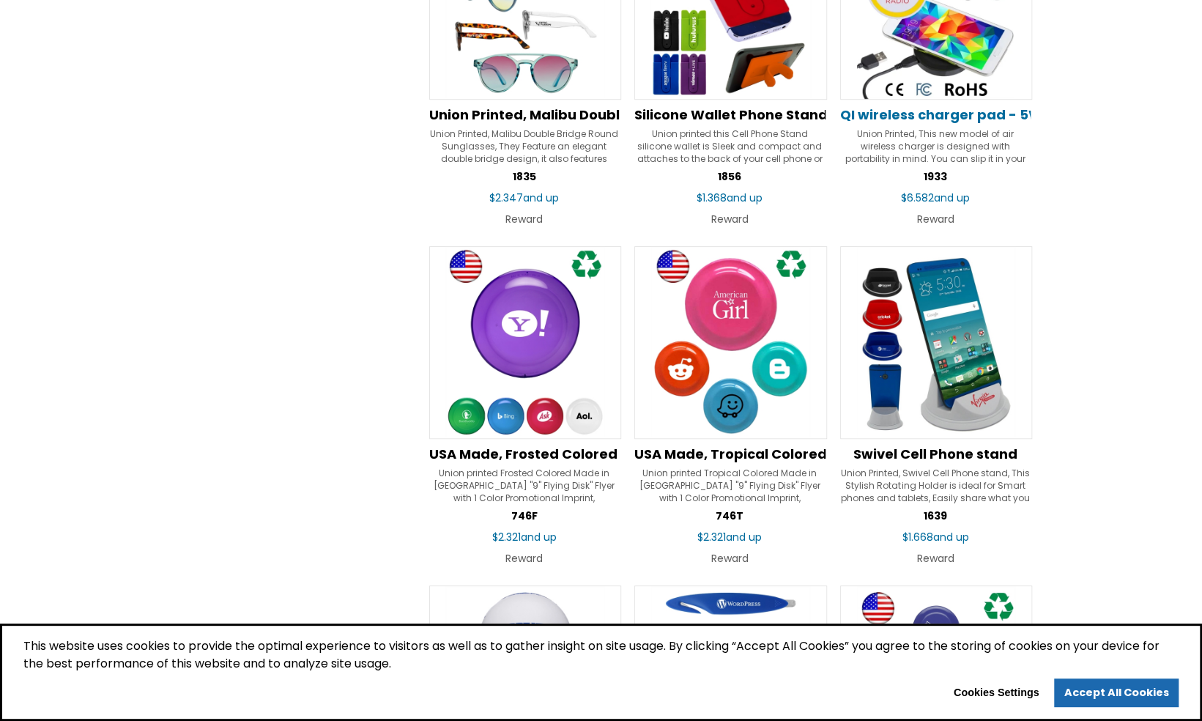
click at [918, 106] on span "QI wireless charger pad - 5W" at bounding box center [941, 115] width 202 height 18
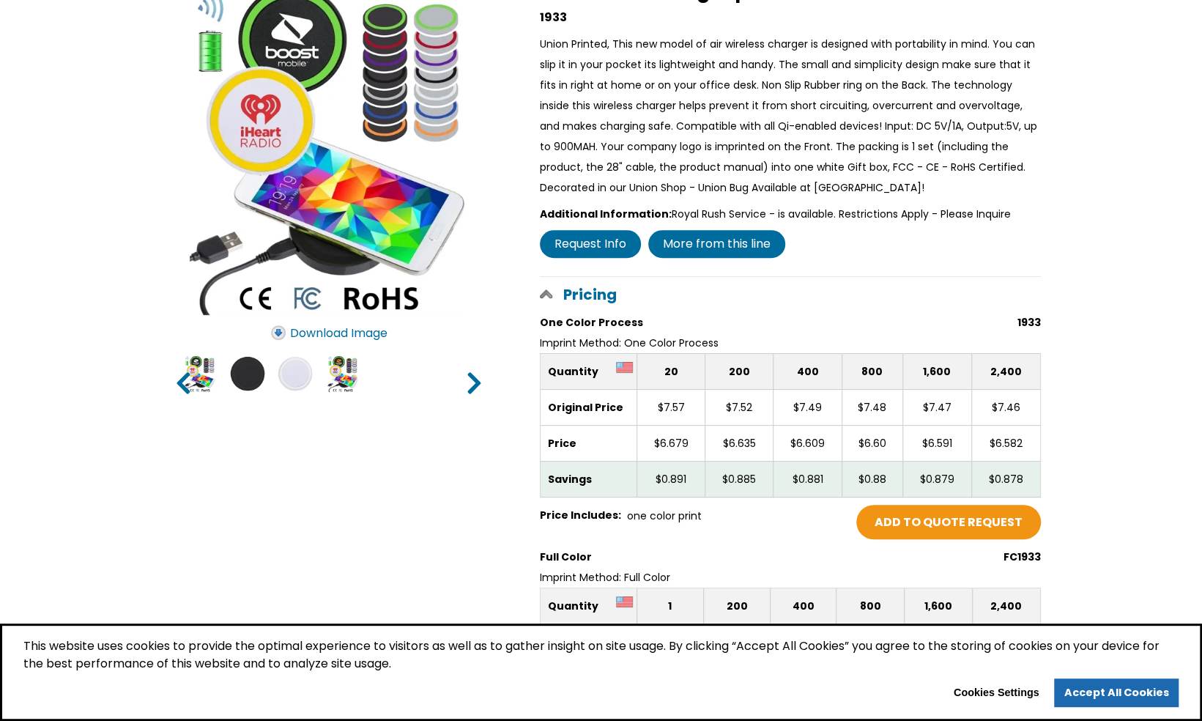
scroll to position [147, 0]
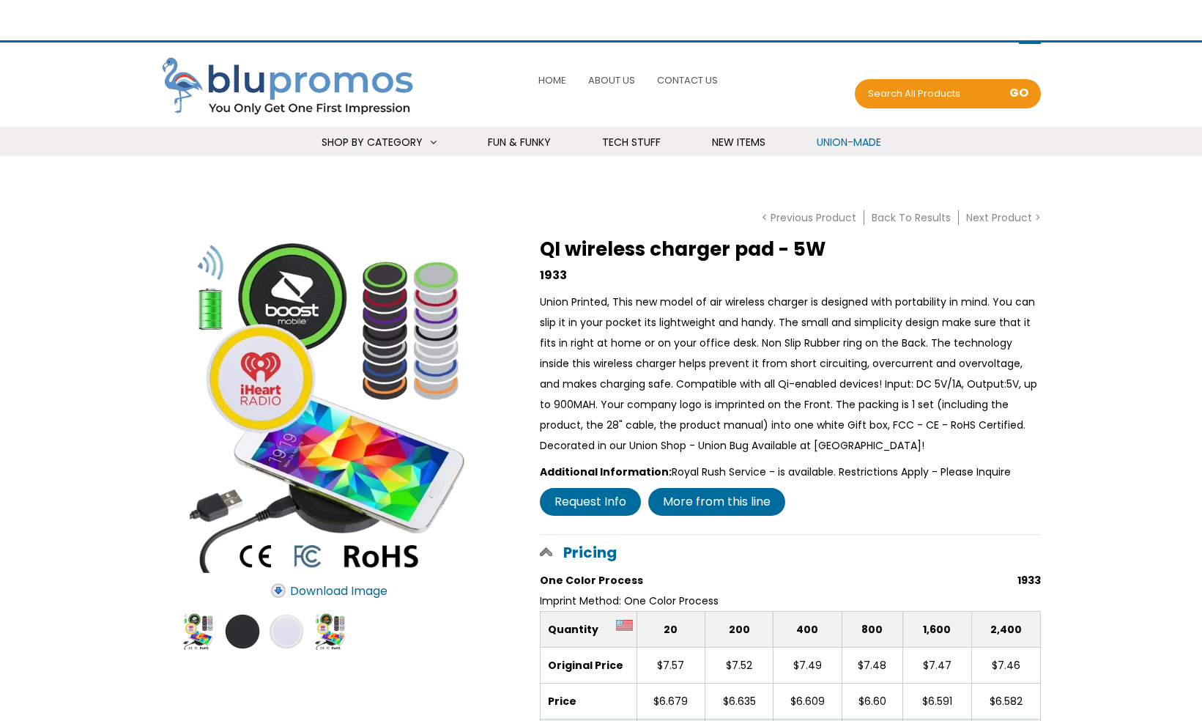
scroll to position [147, 0]
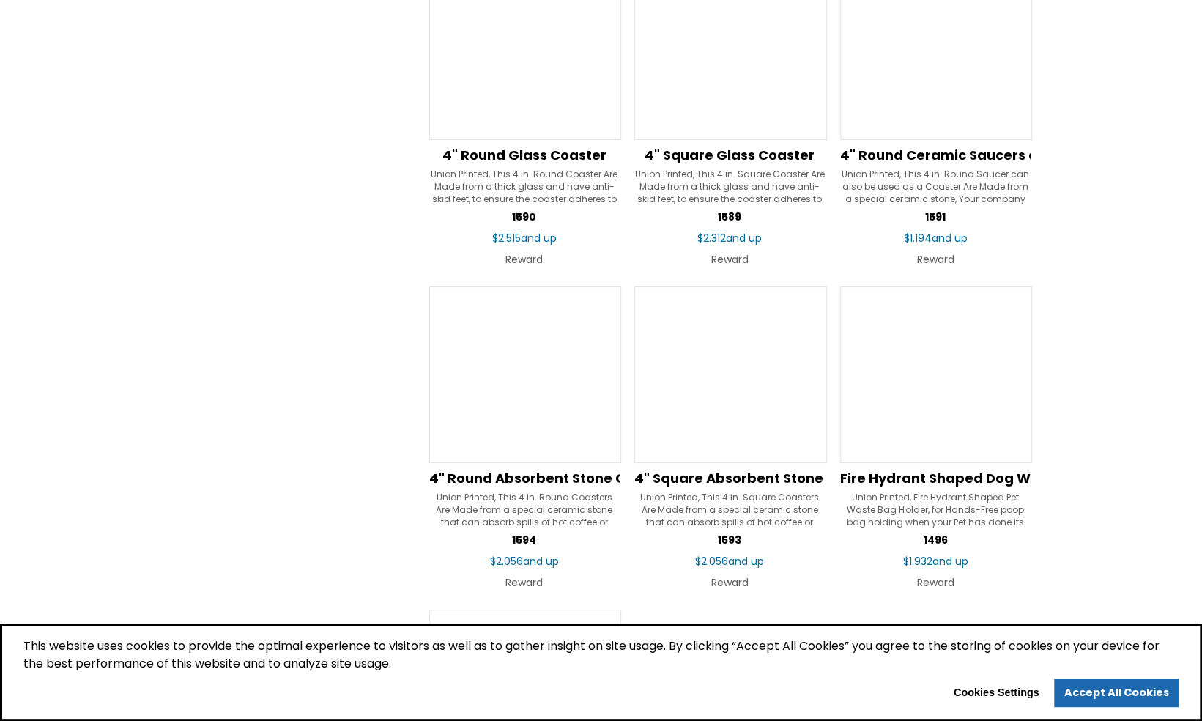
scroll to position [8939, 0]
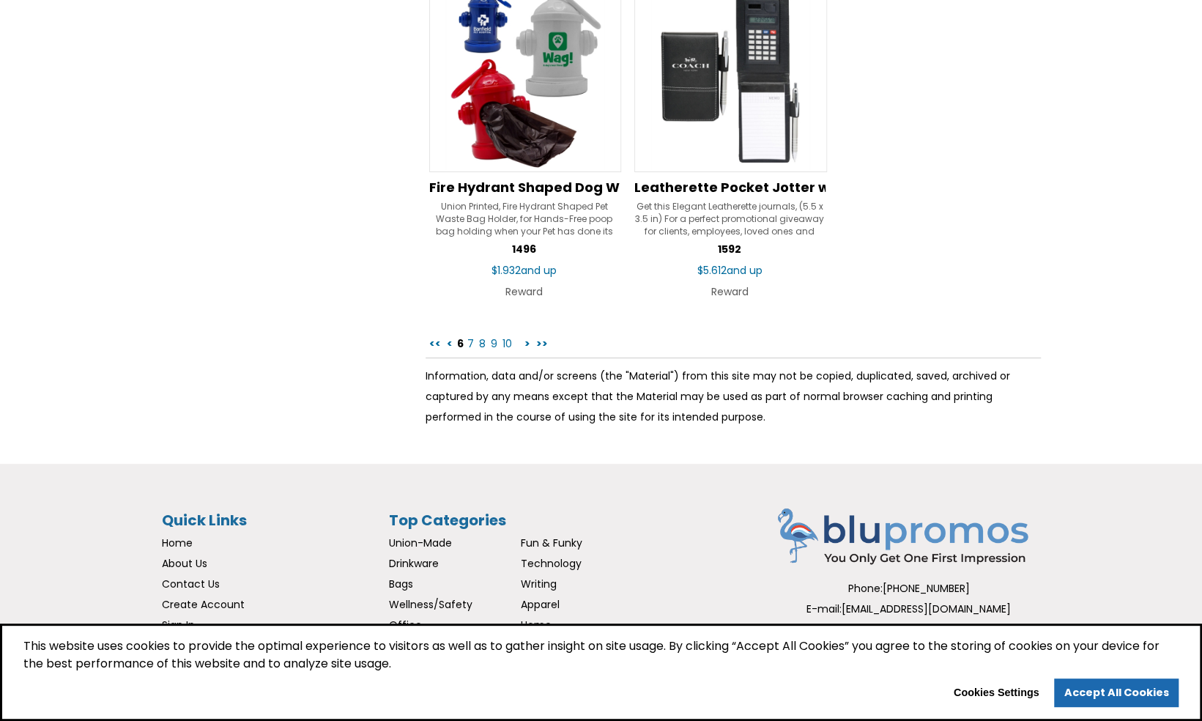
click at [470, 336] on link "7" at bounding box center [471, 343] width 10 height 15
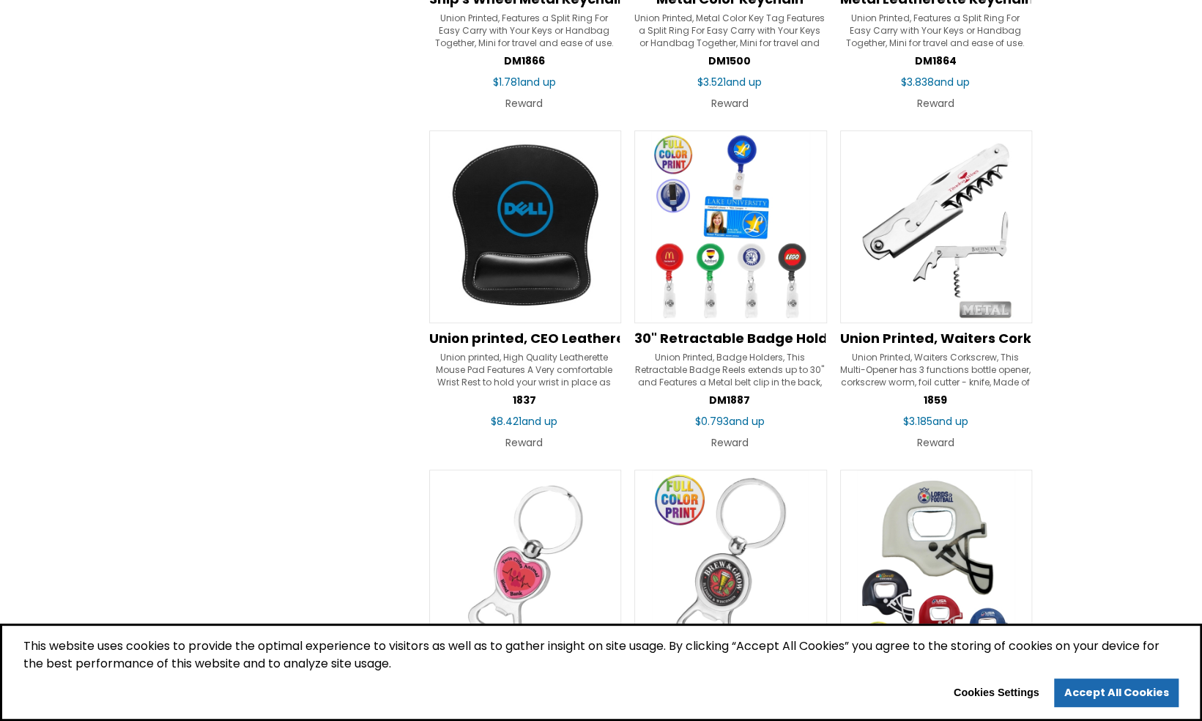
scroll to position [4323, 0]
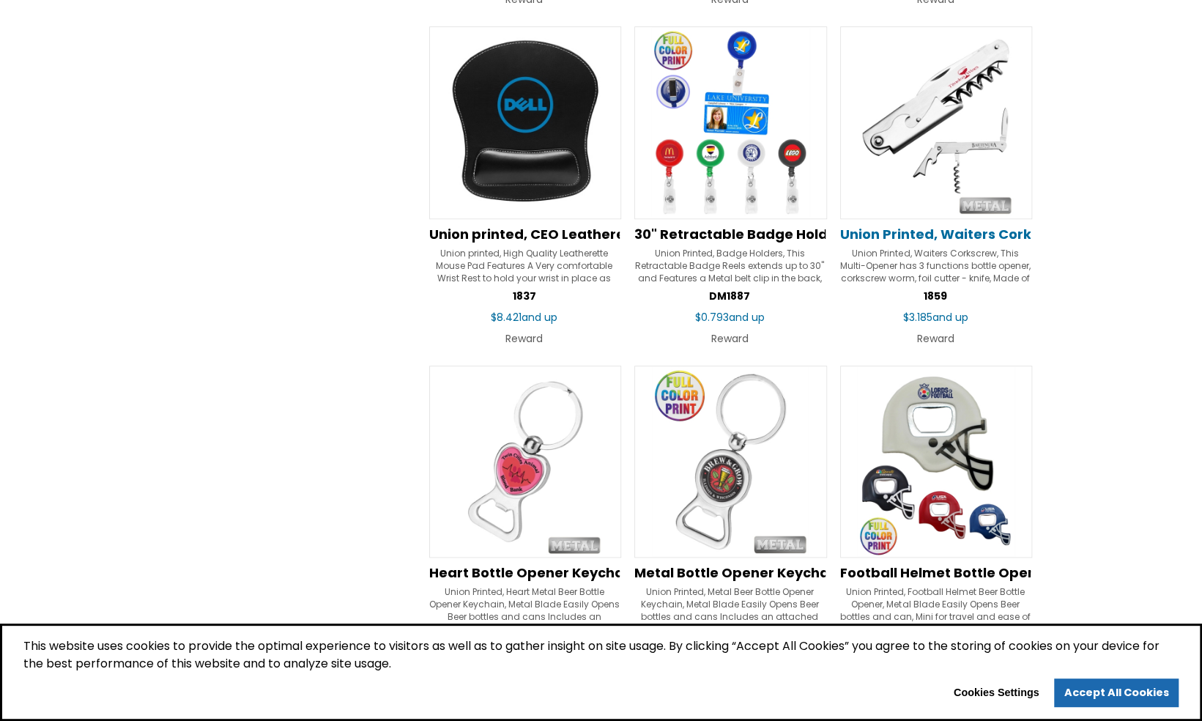
click at [937, 231] on span "Union Printed, Waiters Corkscrew" at bounding box center [956, 234] width 233 height 18
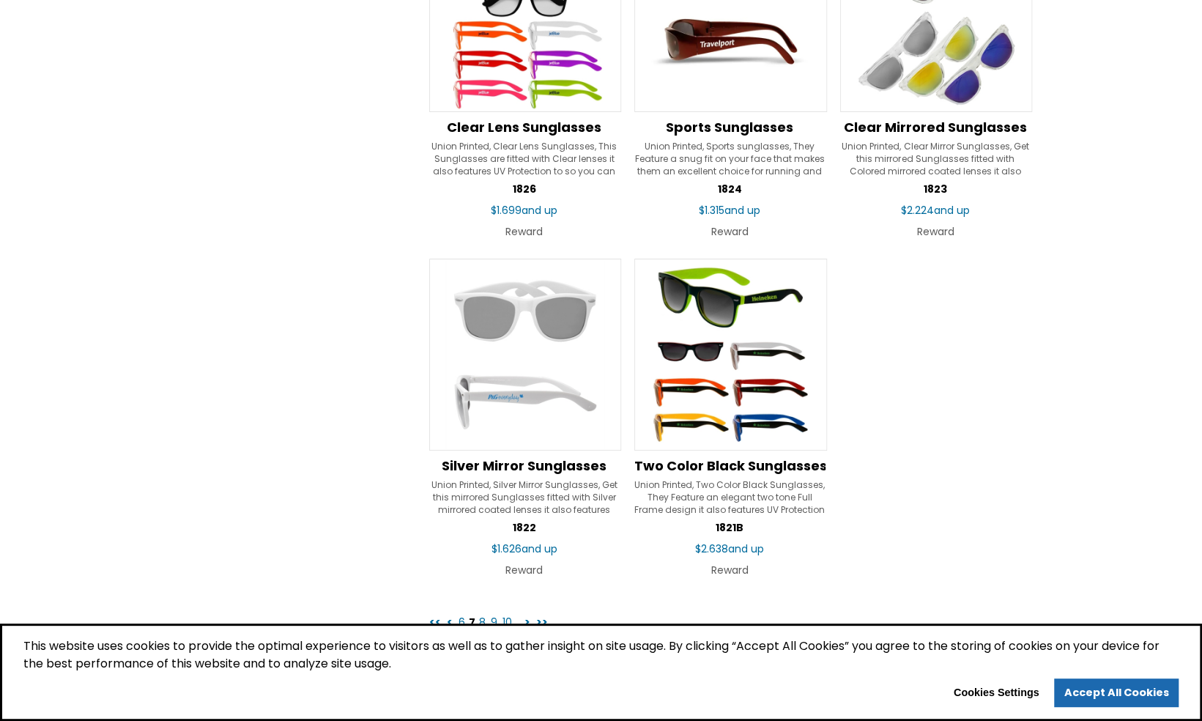
scroll to position [8747, 0]
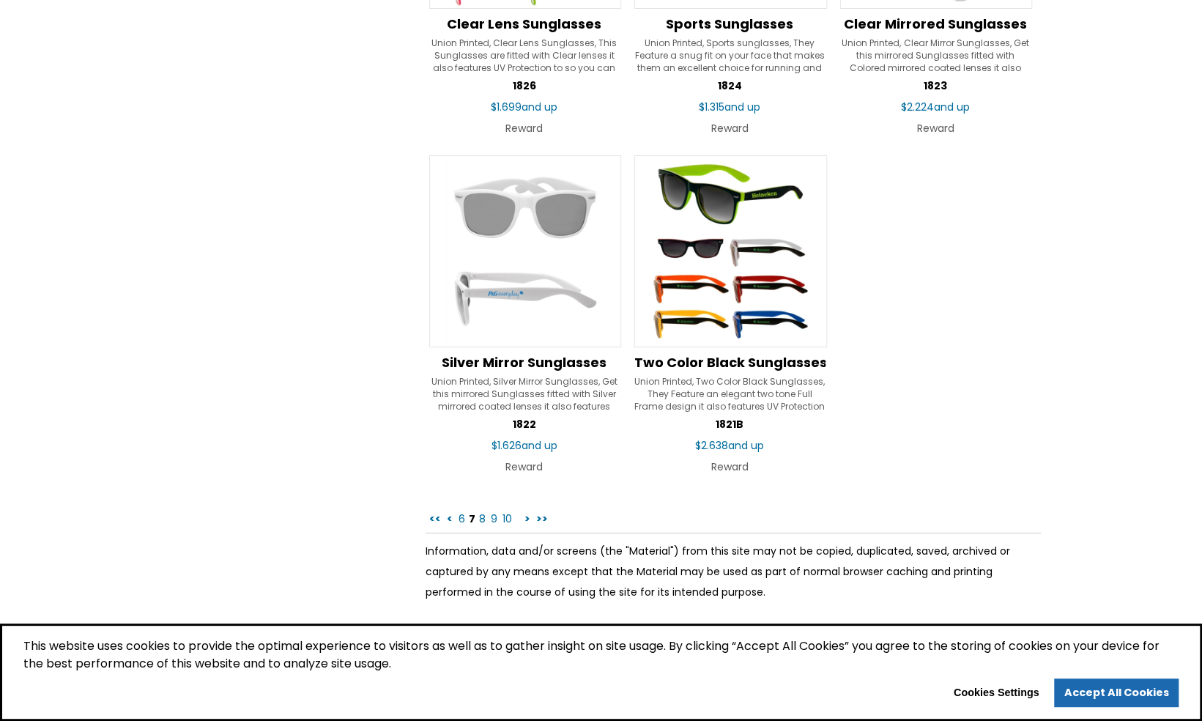
click at [481, 511] on link "8" at bounding box center [483, 518] width 10 height 15
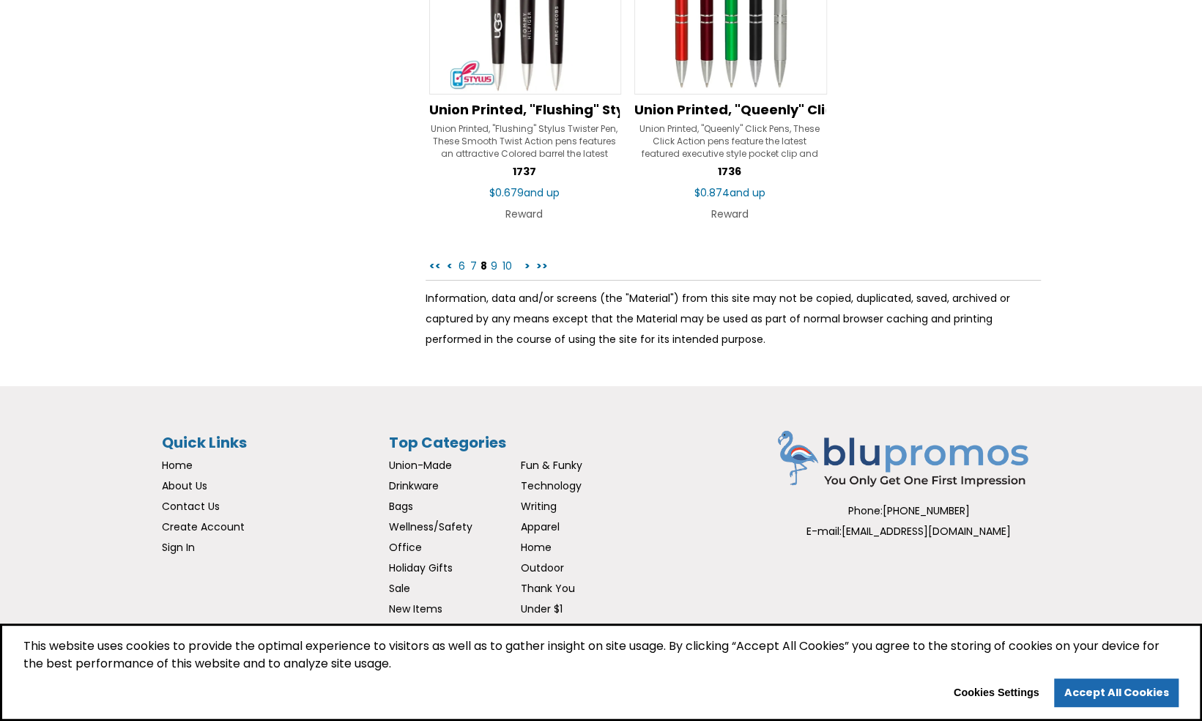
scroll to position [9201, 0]
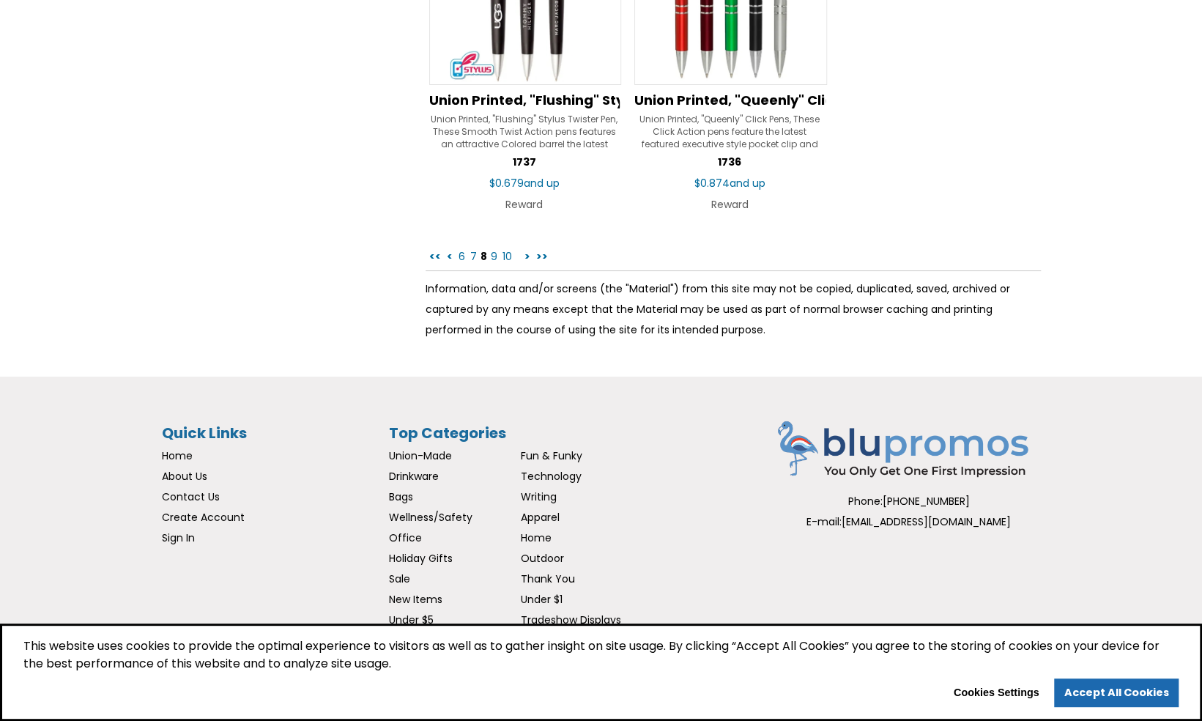
click at [494, 249] on link "9" at bounding box center [494, 256] width 10 height 15
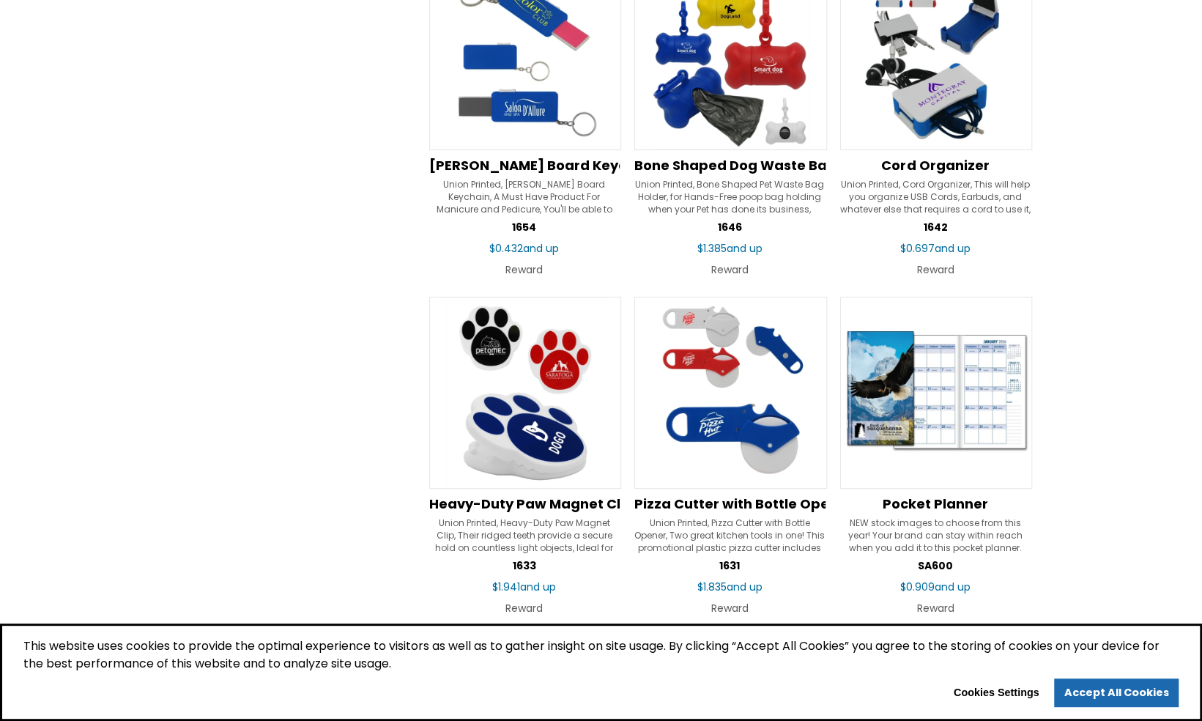
scroll to position [6521, 0]
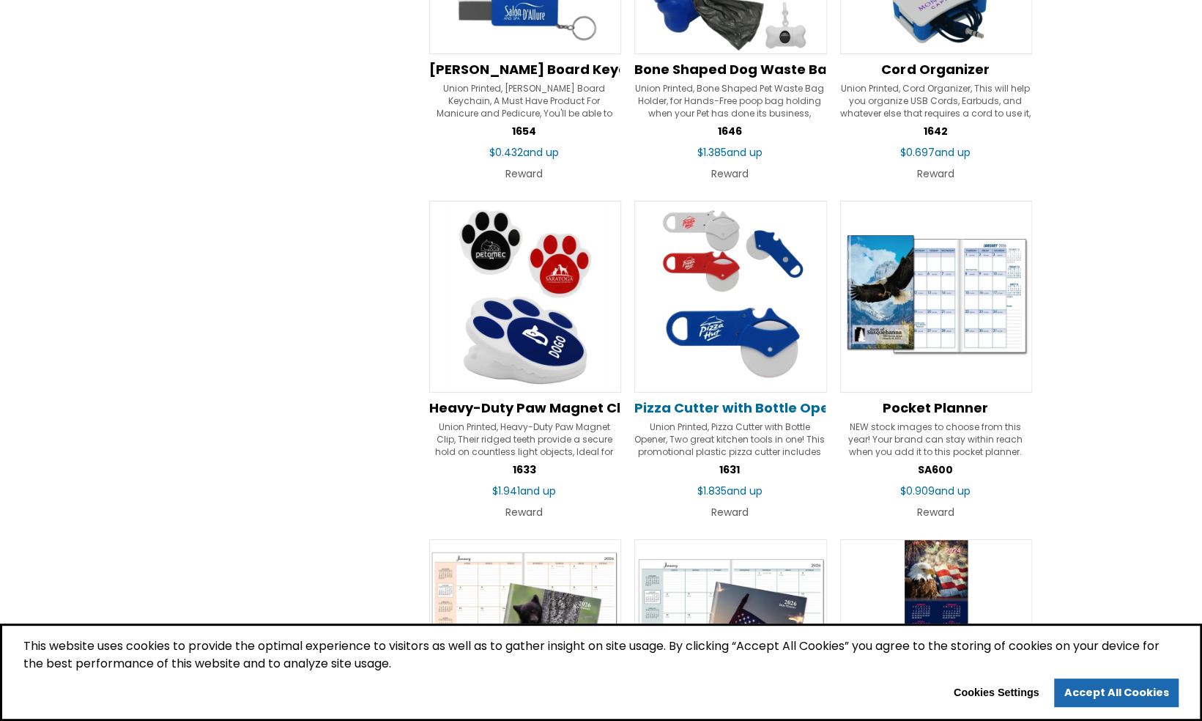
click at [797, 400] on span "Pizza Cutter with Bottle Opener" at bounding box center [744, 408] width 218 height 18
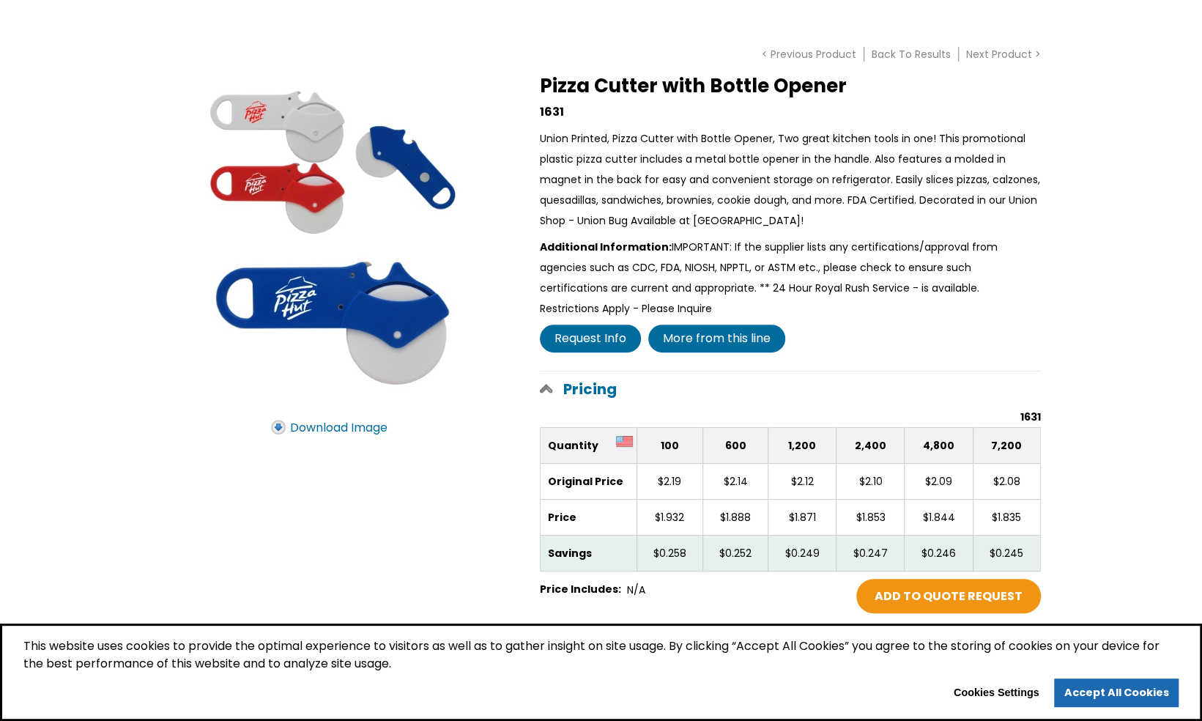
scroll to position [73, 0]
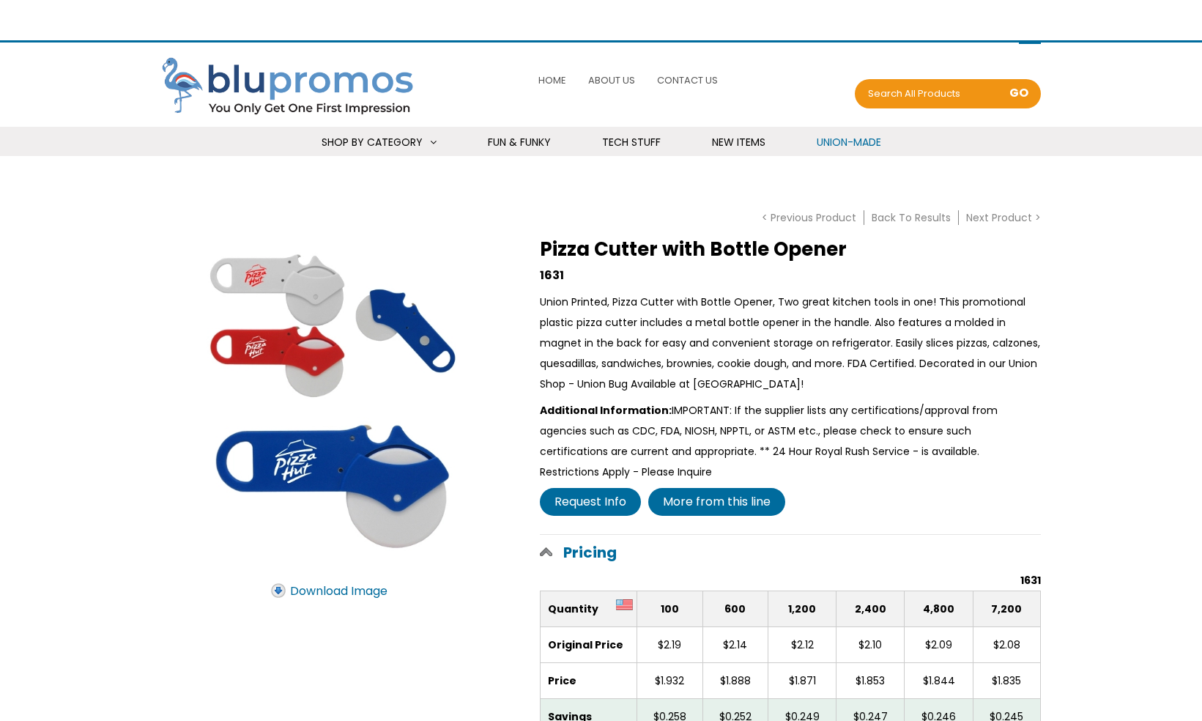
scroll to position [73, 0]
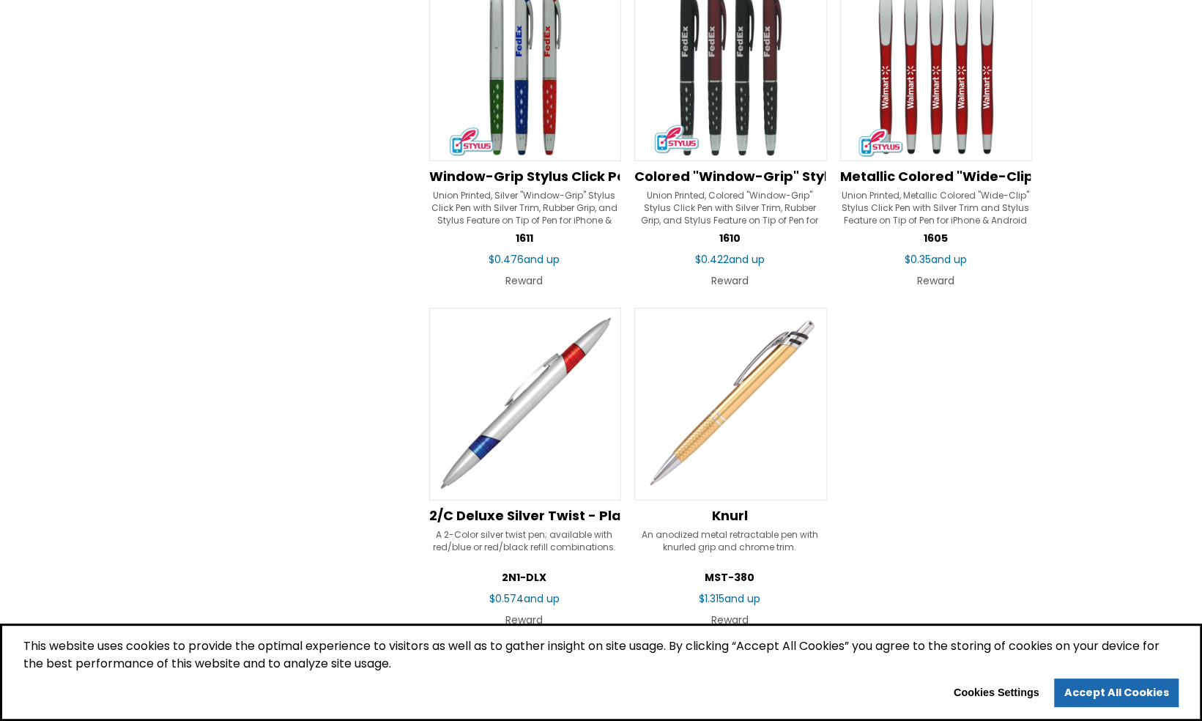
scroll to position [8915, 0]
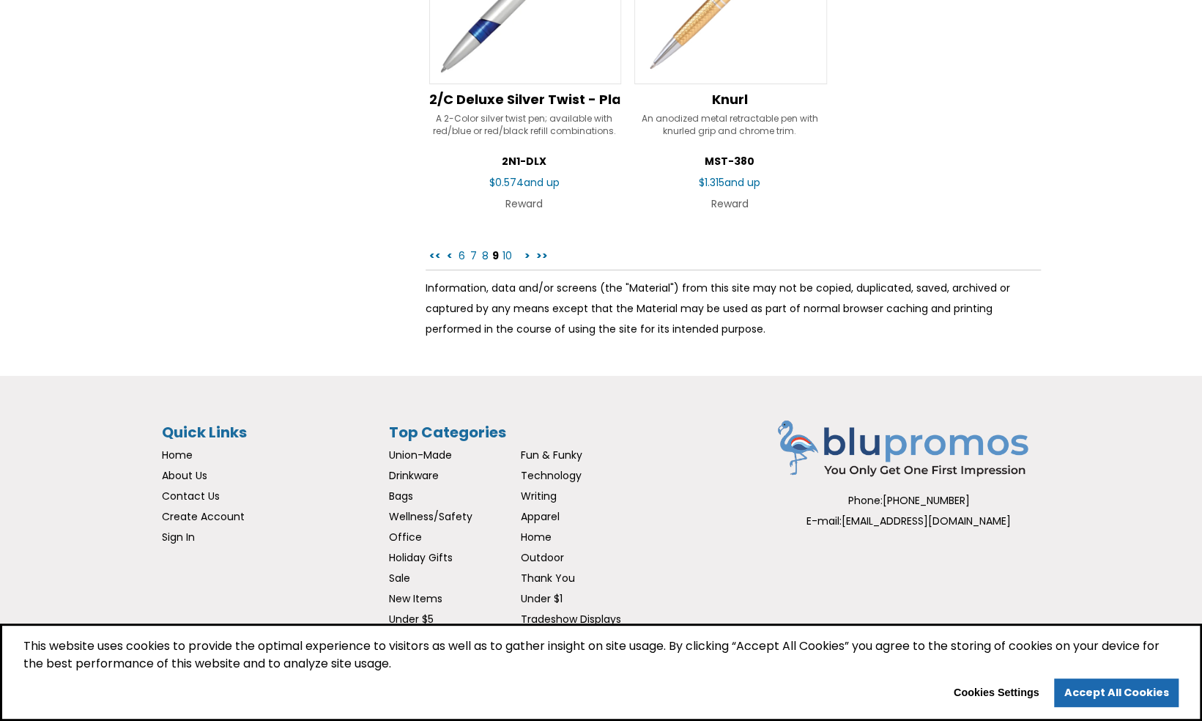
click at [507, 248] on link "10" at bounding box center [507, 255] width 12 height 15
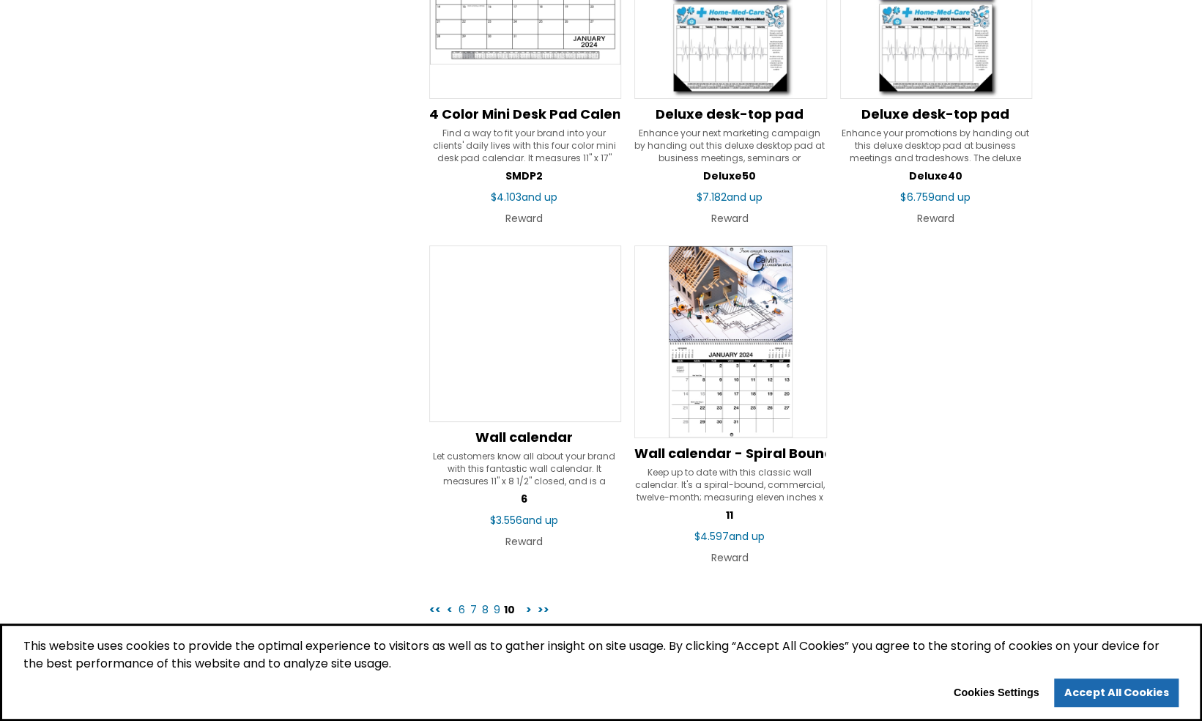
scroll to position [9159, 0]
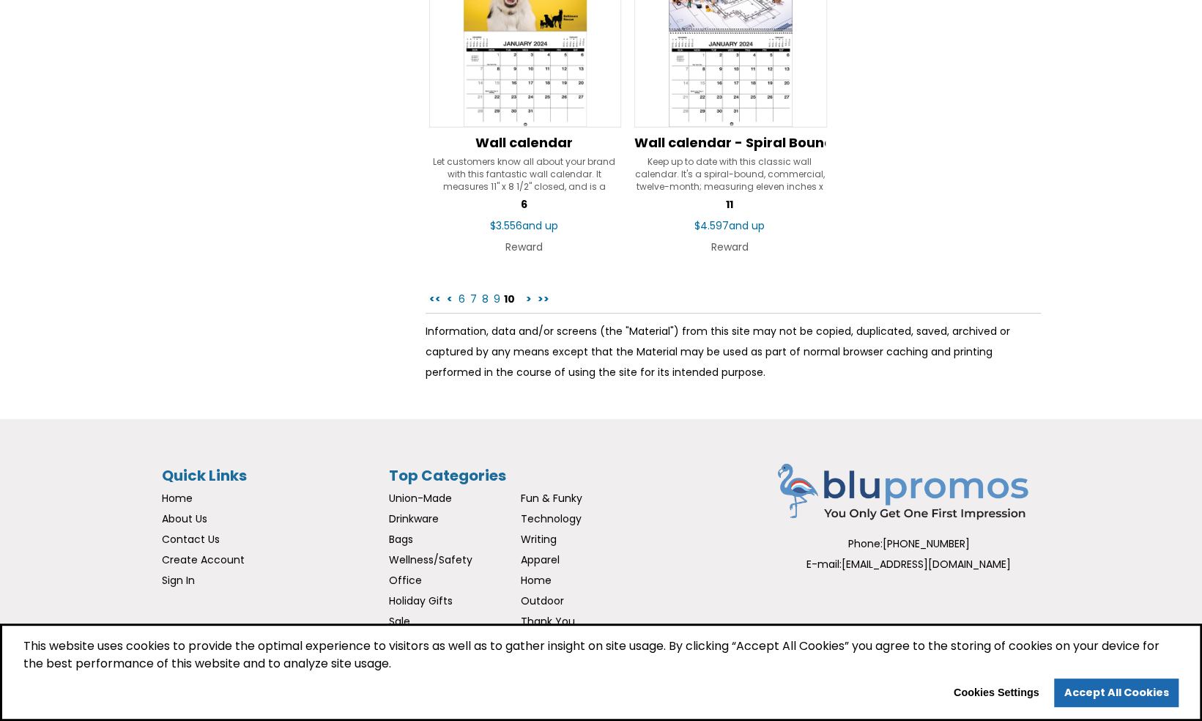
click at [525, 292] on link ">" at bounding box center [529, 299] width 9 height 15
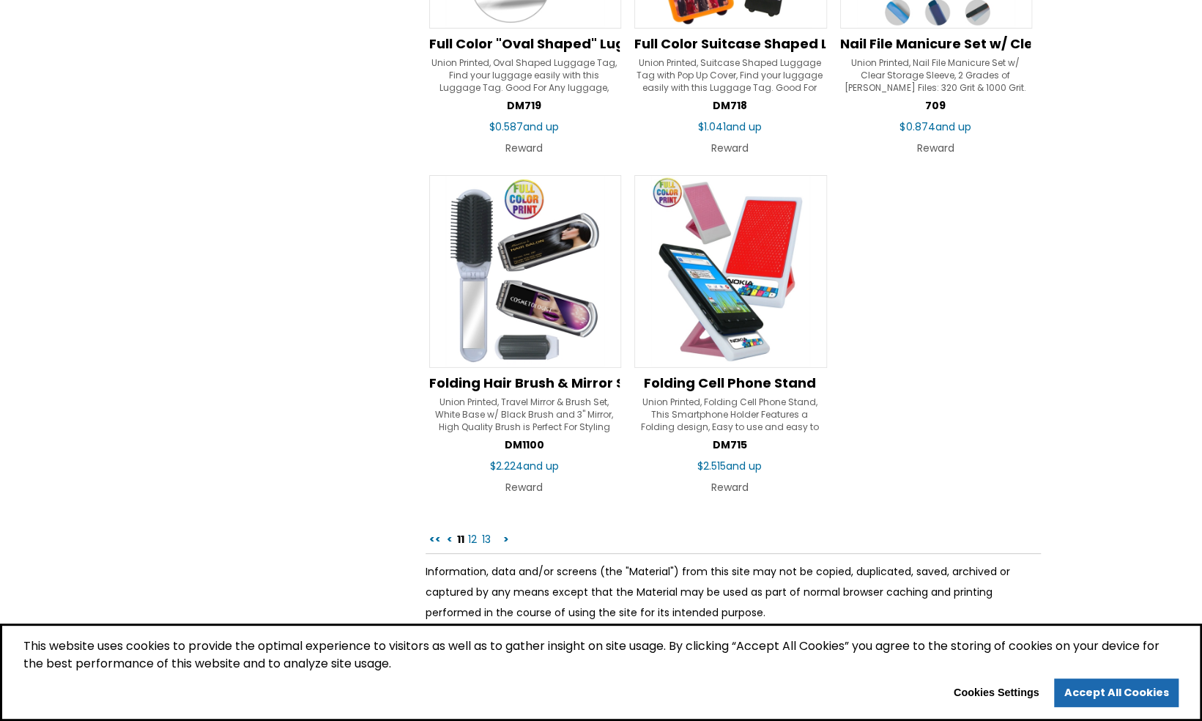
scroll to position [9085, 0]
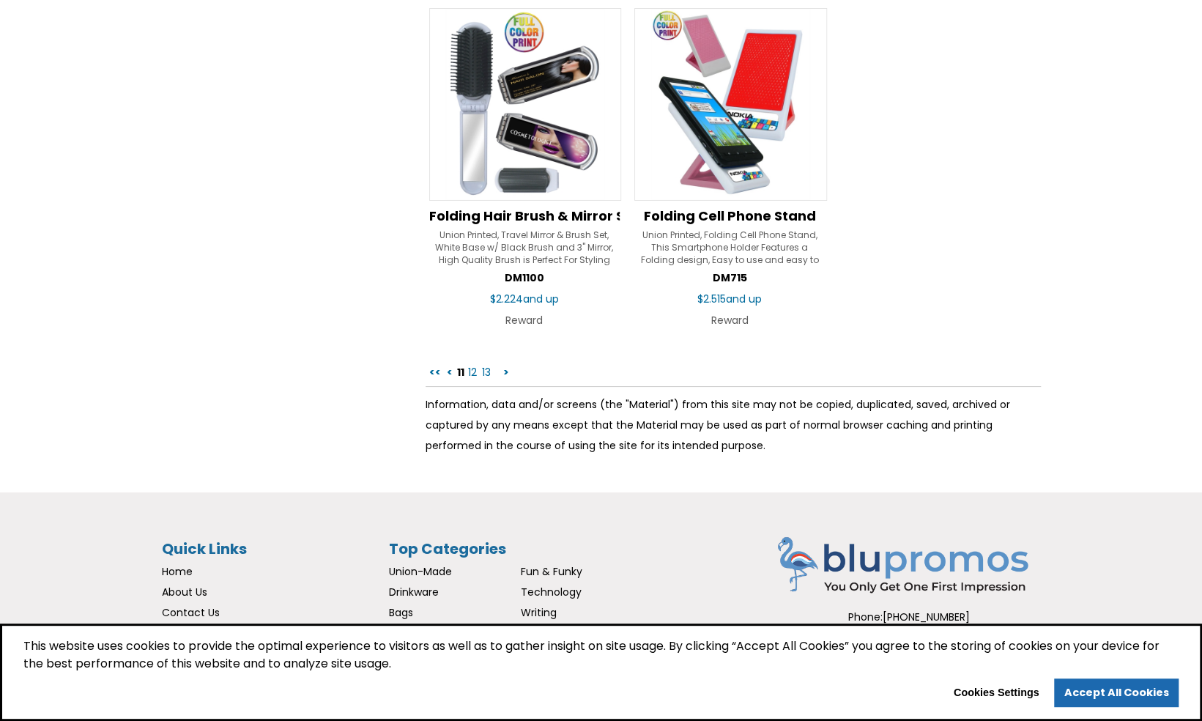
click at [472, 365] on link "12" at bounding box center [473, 372] width 12 height 15
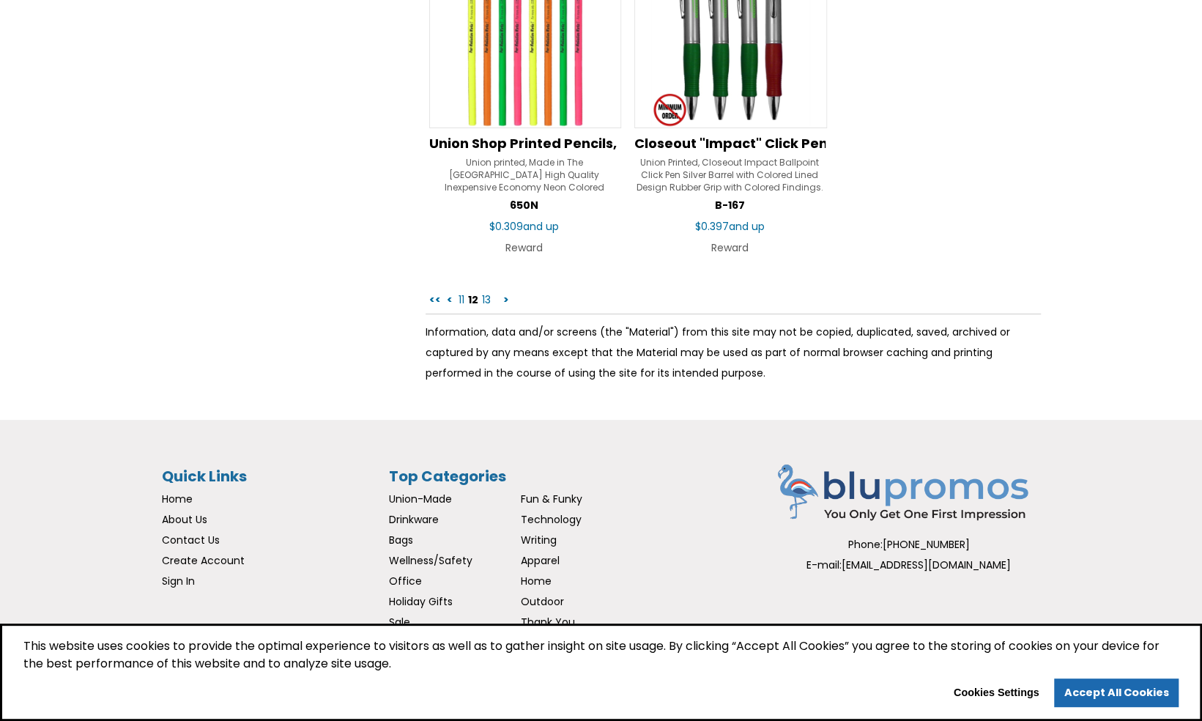
scroll to position [9159, 0]
click at [484, 292] on link "13" at bounding box center [487, 299] width 12 height 15
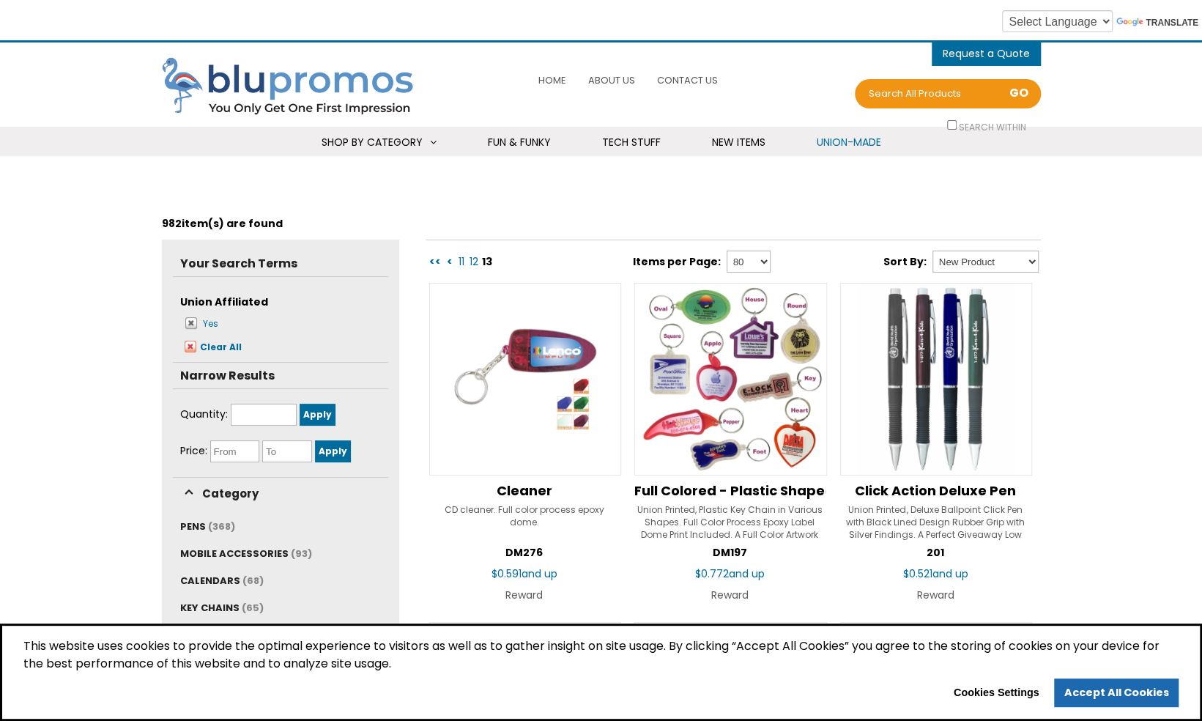
click at [821, 144] on span "Union-Made" at bounding box center [849, 142] width 64 height 15
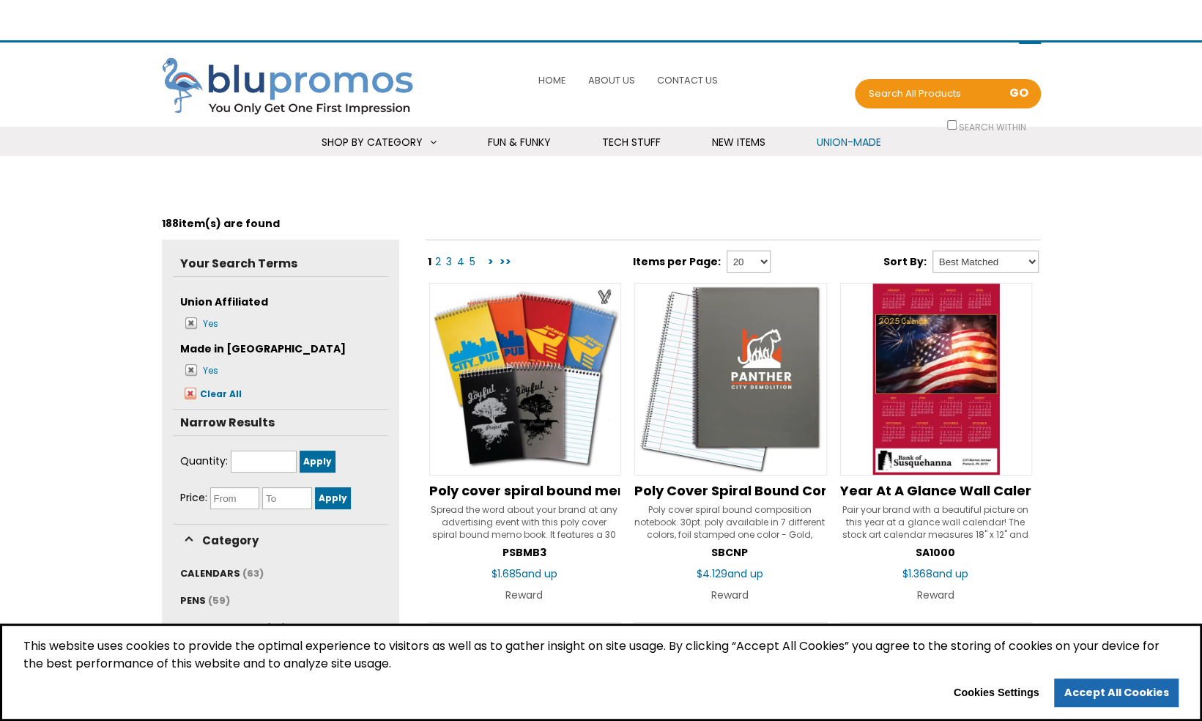
select select "Language Translate Widget"
click at [1004, 268] on select "Best Matched Price: Low to High Price: High to Low New Product" at bounding box center [986, 262] width 106 height 22
select select "PRNW"
click at [933, 251] on select "Best Matched Price: Low to High Price: High to Low New Product" at bounding box center [986, 262] width 106 height 22
click at [753, 262] on select "20 40 80" at bounding box center [749, 262] width 44 height 22
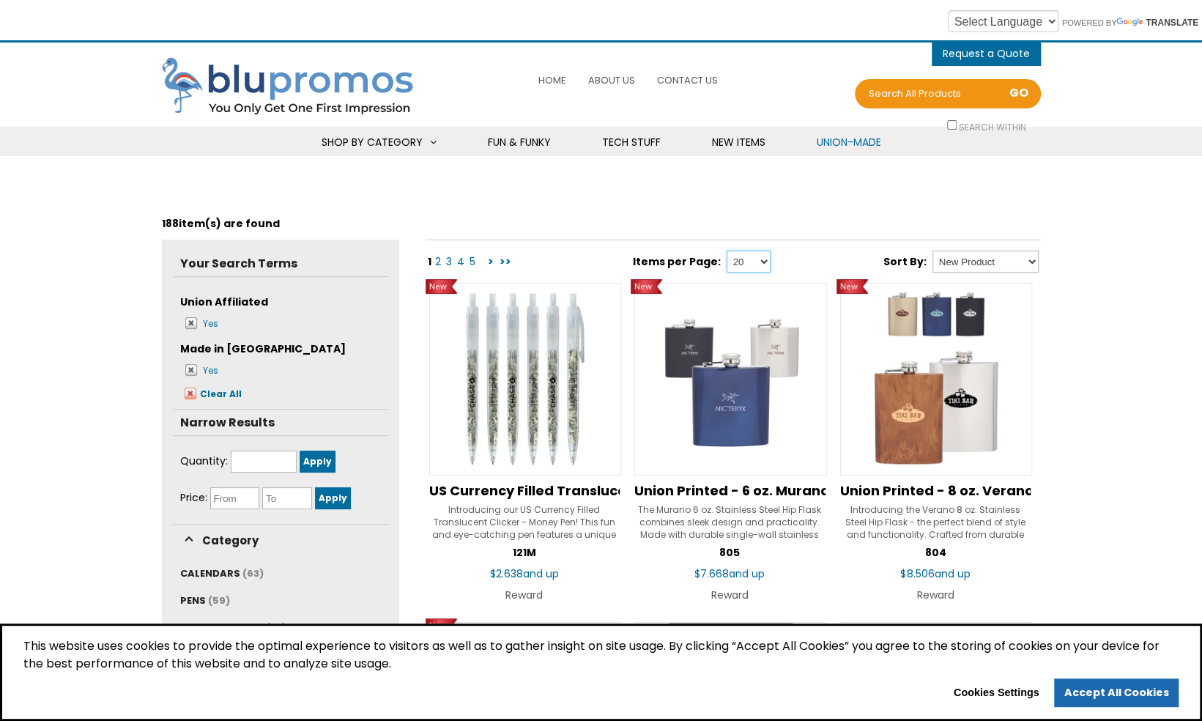
click at [750, 264] on select "20 40 80" at bounding box center [749, 262] width 44 height 22
select select "80"
click at [727, 251] on select "20 40 80" at bounding box center [749, 262] width 44 height 22
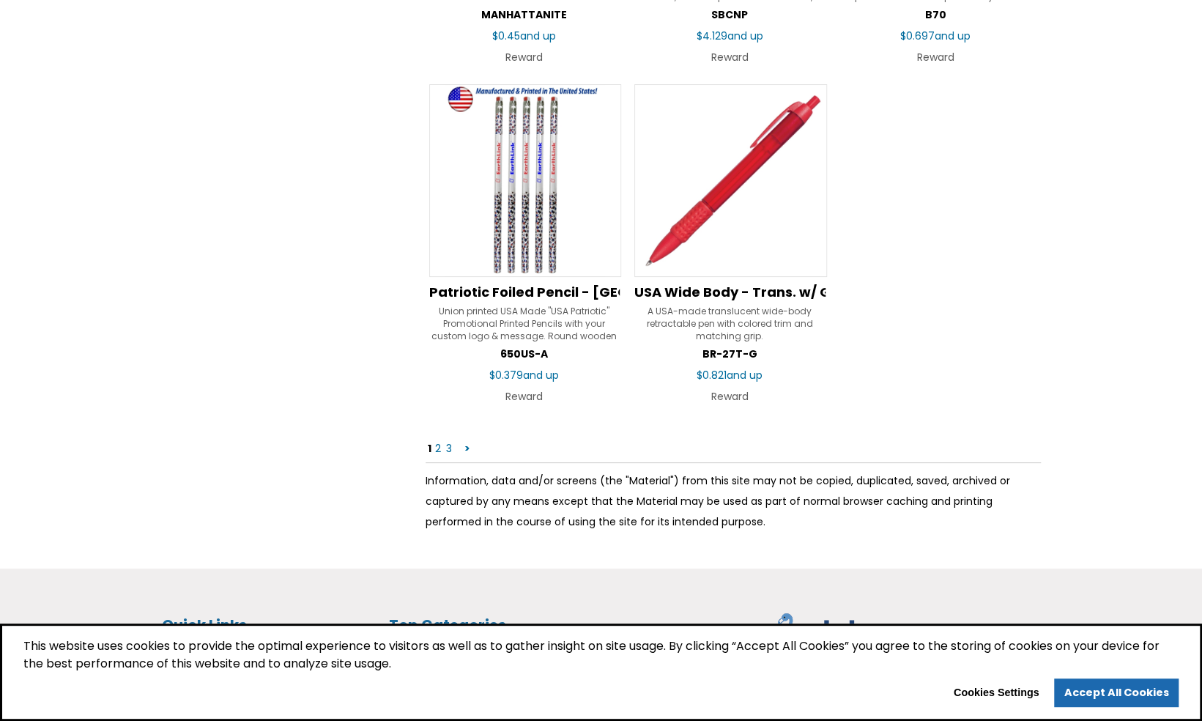
scroll to position [9012, 0]
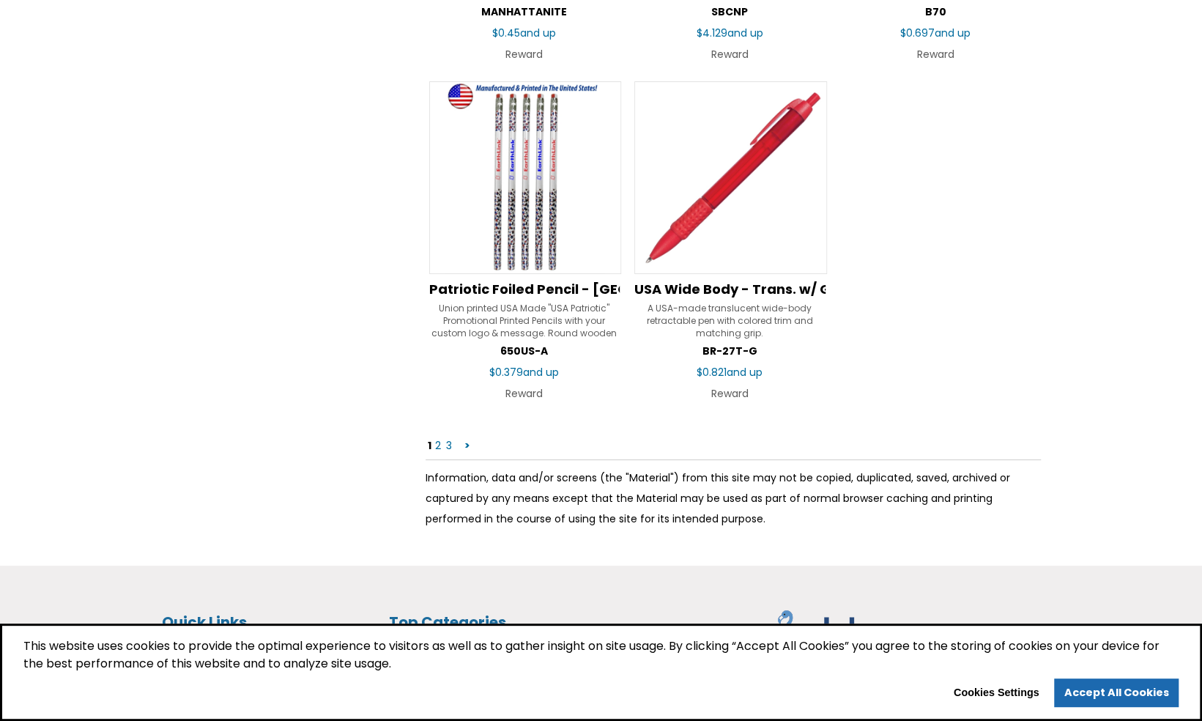
click at [437, 438] on link "2" at bounding box center [438, 445] width 9 height 15
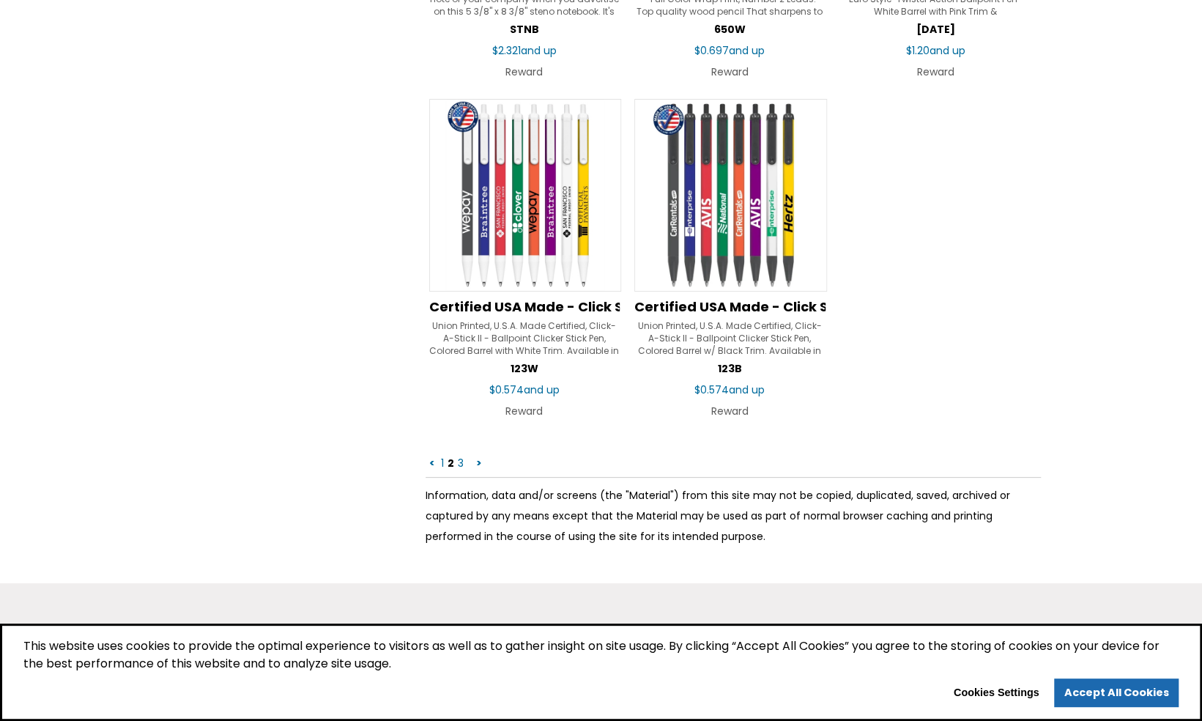
scroll to position [9201, 0]
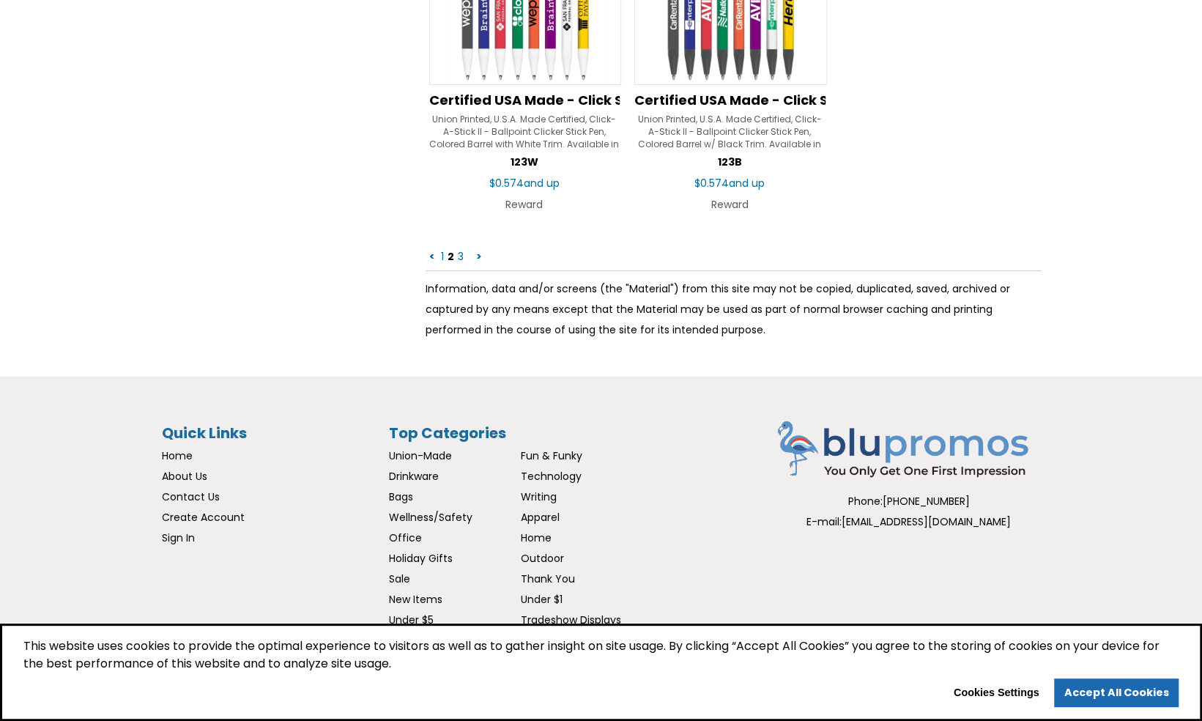
click at [456, 249] on link "3" at bounding box center [460, 256] width 9 height 15
